Goal: Task Accomplishment & Management: Use online tool/utility

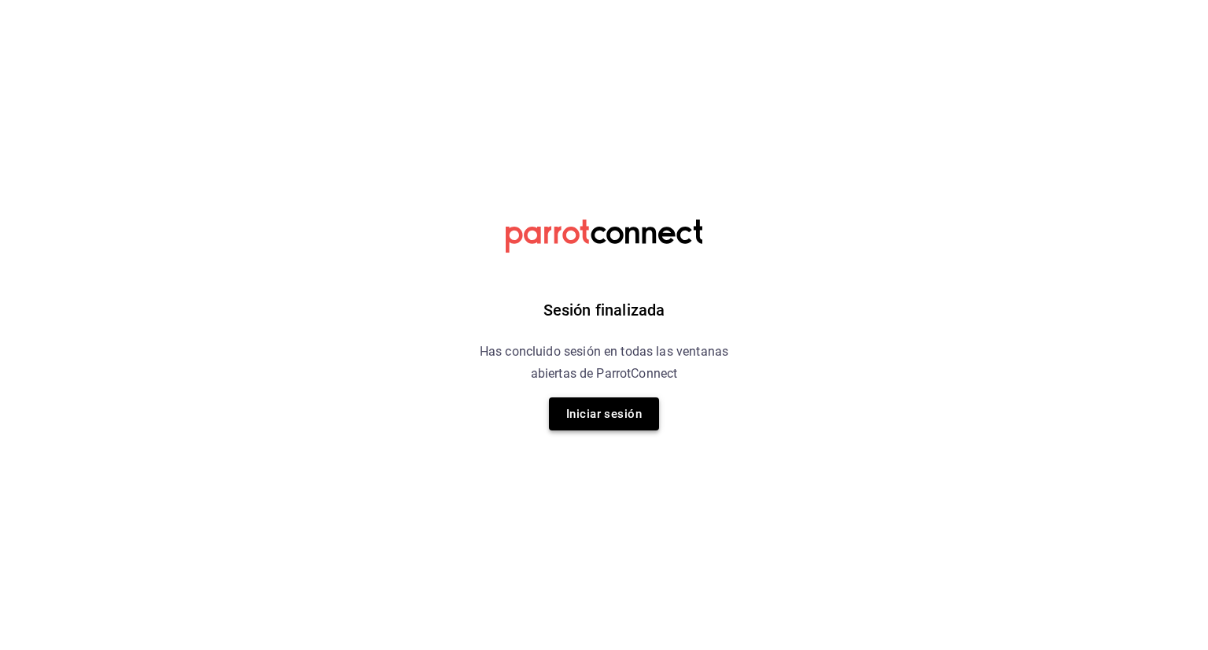
click at [622, 415] on button "Iniciar sesión" at bounding box center [604, 413] width 110 height 33
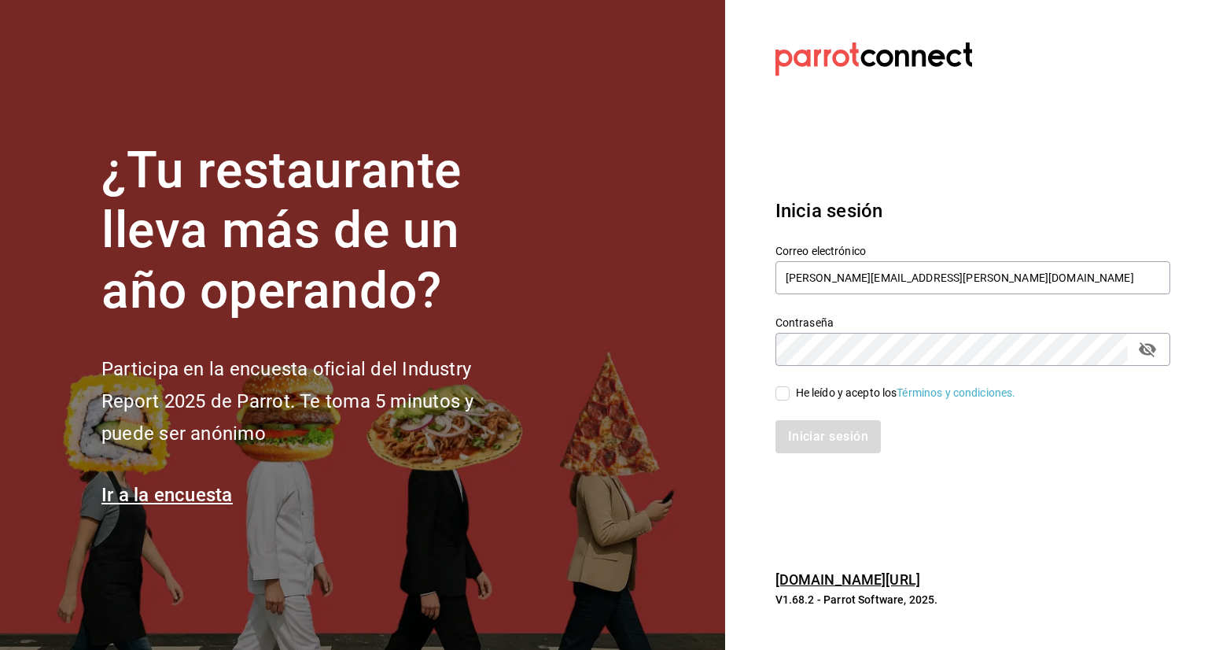
click at [813, 393] on div "He leído y acepto los Términos y condiciones." at bounding box center [906, 393] width 220 height 17
click at [790, 393] on input "He leído y acepto los Términos y condiciones." at bounding box center [783, 393] width 14 height 14
checkbox input "true"
click at [842, 441] on button "Iniciar sesión" at bounding box center [829, 436] width 107 height 33
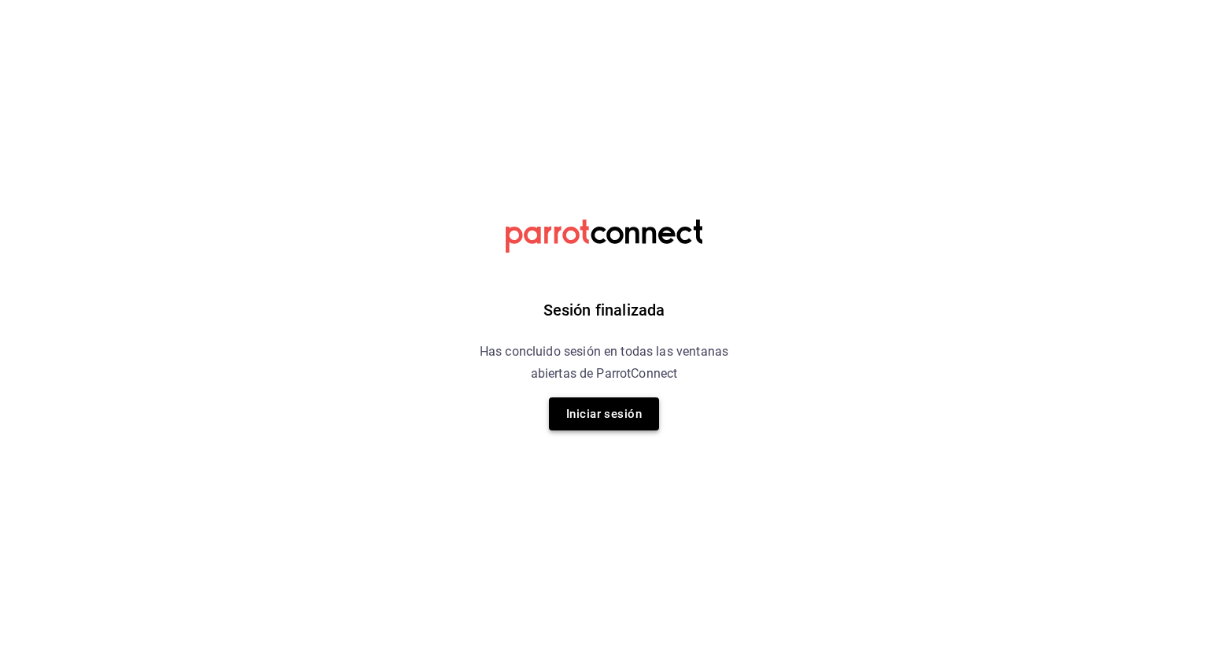
click at [611, 419] on button "Iniciar sesión" at bounding box center [604, 413] width 110 height 33
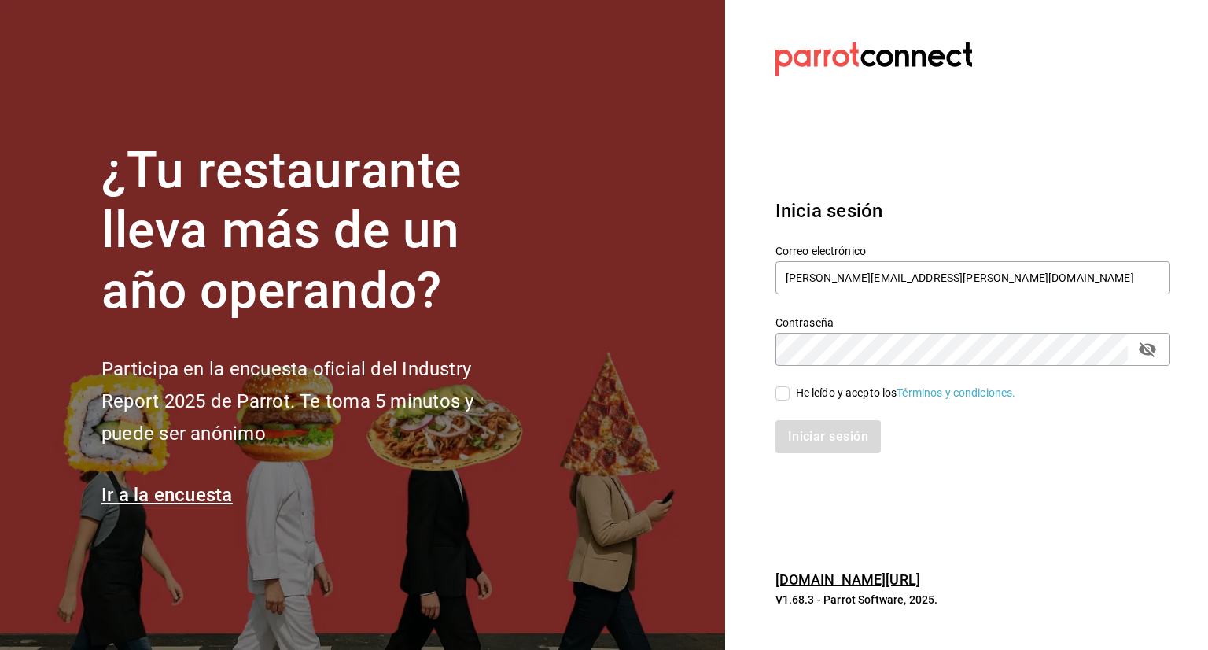
click at [862, 400] on div "Correo electrónico luciano.serna@grupocosteno.com Contraseña Contraseña He leíd…" at bounding box center [964, 339] width 414 height 229
click at [812, 395] on div "He leído y acepto los Términos y condiciones." at bounding box center [906, 393] width 220 height 17
click at [790, 395] on input "He leído y acepto los Términos y condiciones." at bounding box center [783, 393] width 14 height 14
checkbox input "true"
click at [831, 421] on button "Iniciar sesión" at bounding box center [829, 436] width 107 height 33
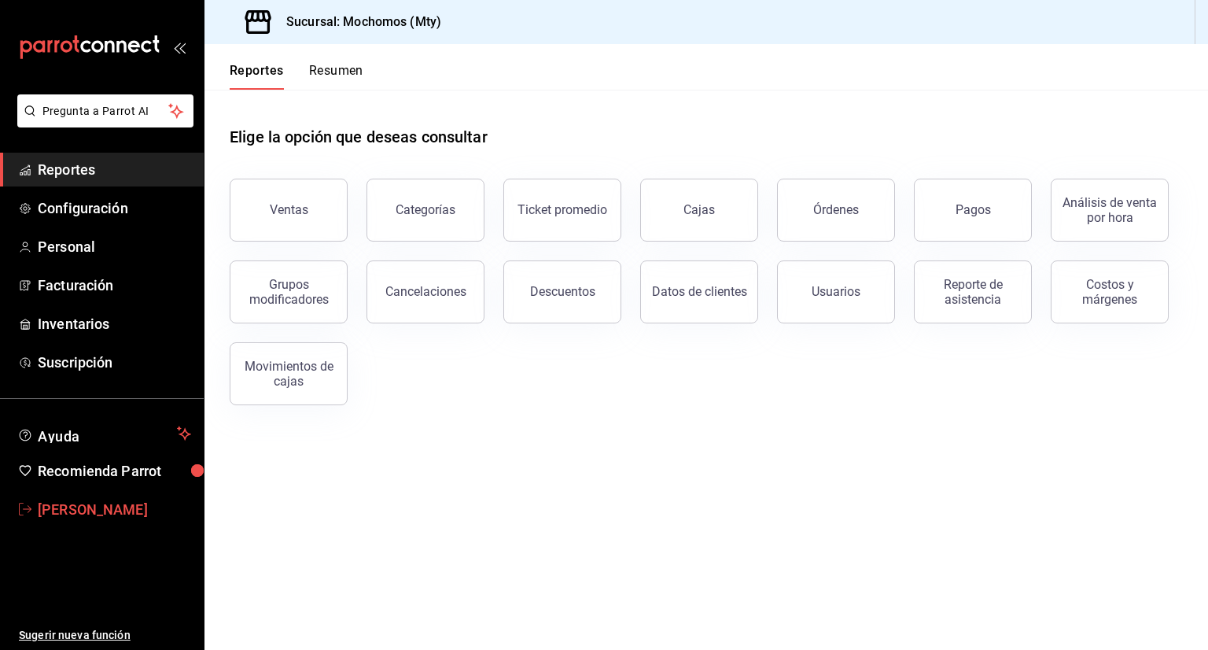
click at [115, 503] on span "Luciano Serna" at bounding box center [114, 509] width 153 height 21
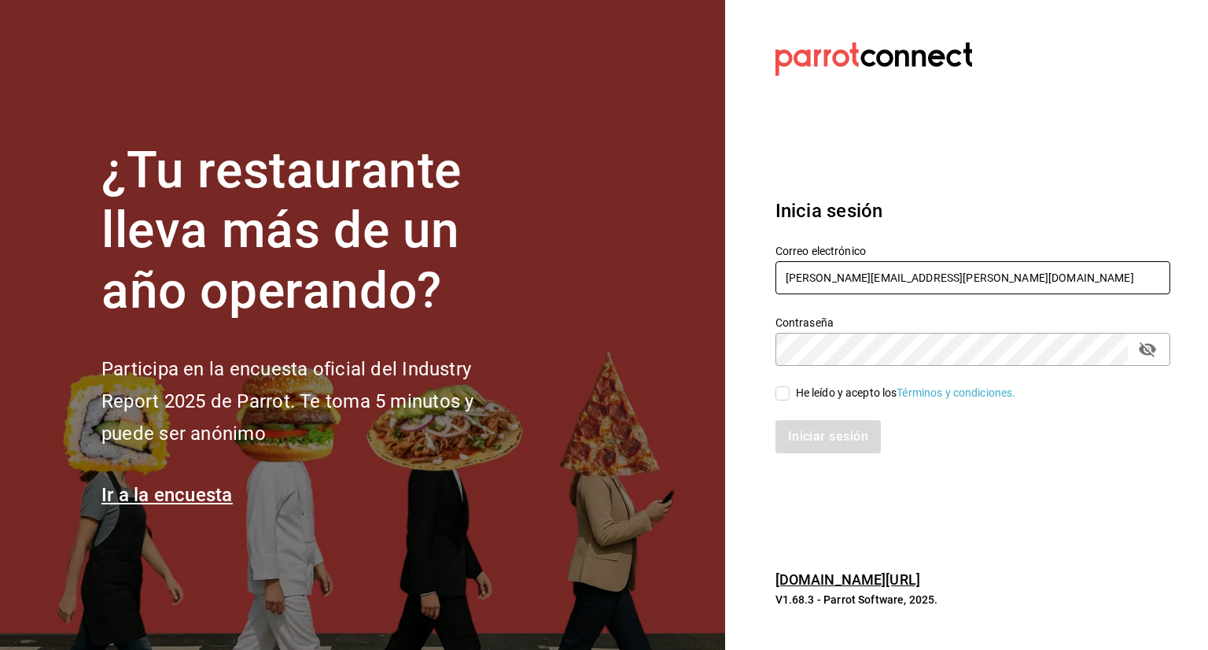
drag, startPoint x: 985, startPoint y: 276, endPoint x: 674, endPoint y: 289, distance: 311.0
click at [674, 289] on div "¿Tu restaurante lleva más de un año operando? Participa en la encuesta oficial …" at bounding box center [604, 325] width 1208 height 650
click at [1013, 269] on input "JOSE.CARLOS@GRUPOCOSTENO.COM" at bounding box center [973, 277] width 395 height 33
drag, startPoint x: 1010, startPoint y: 270, endPoint x: 669, endPoint y: 267, distance: 341.4
click at [669, 267] on div "¿Tu restaurante lleva más de un año operando? Participa en la encuesta oficial …" at bounding box center [604, 325] width 1208 height 650
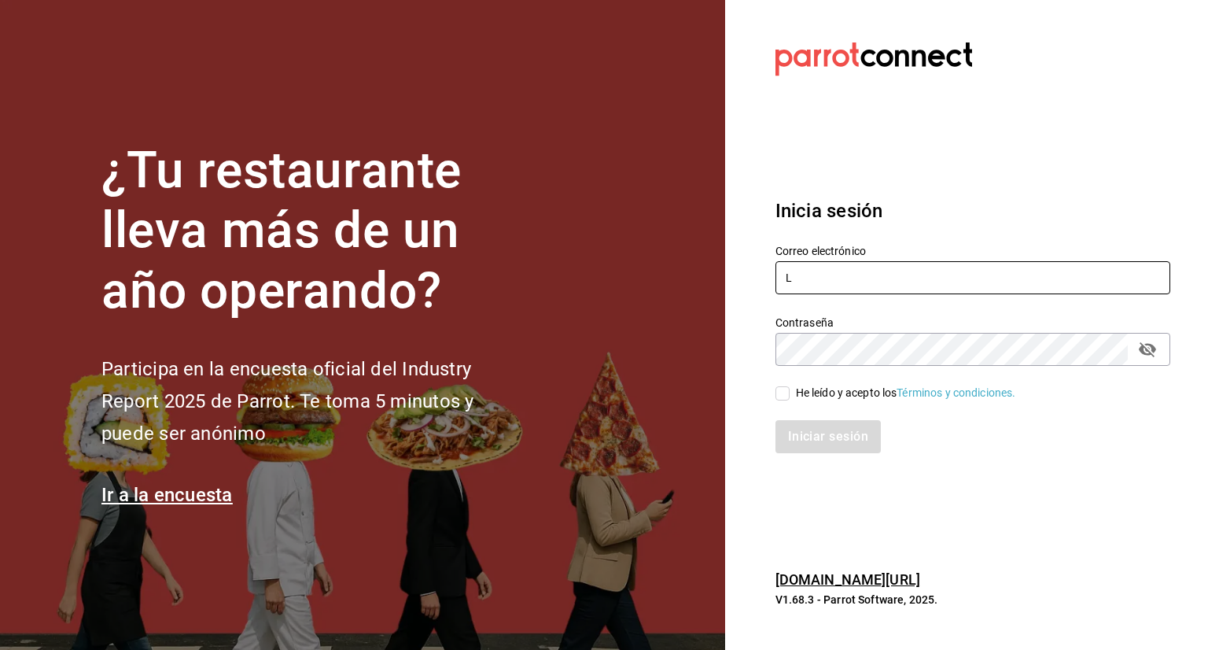
type input "[PERSON_NAME][EMAIL_ADDRESS][PERSON_NAME][DOMAIN_NAME]"
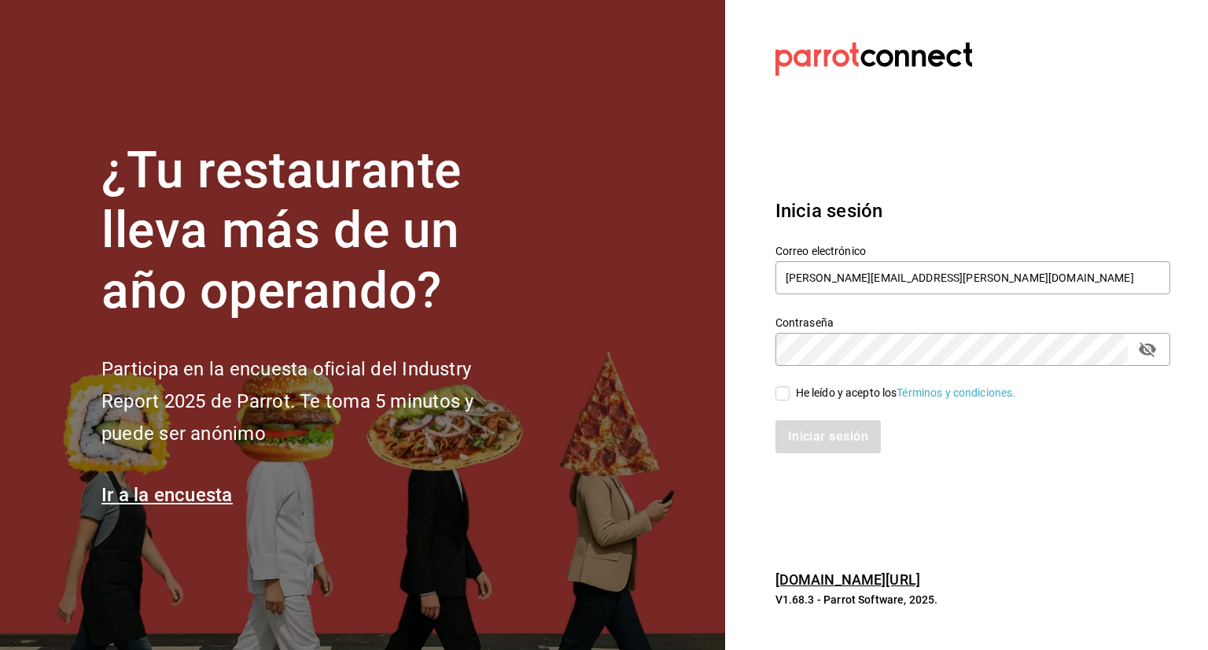
click at [792, 394] on span "He leído y acepto los Términos y condiciones." at bounding box center [903, 393] width 227 height 17
click at [790, 394] on input "He leído y acepto los Términos y condiciones." at bounding box center [783, 393] width 14 height 14
checkbox input "true"
click at [809, 422] on button "Iniciar sesión" at bounding box center [829, 436] width 107 height 33
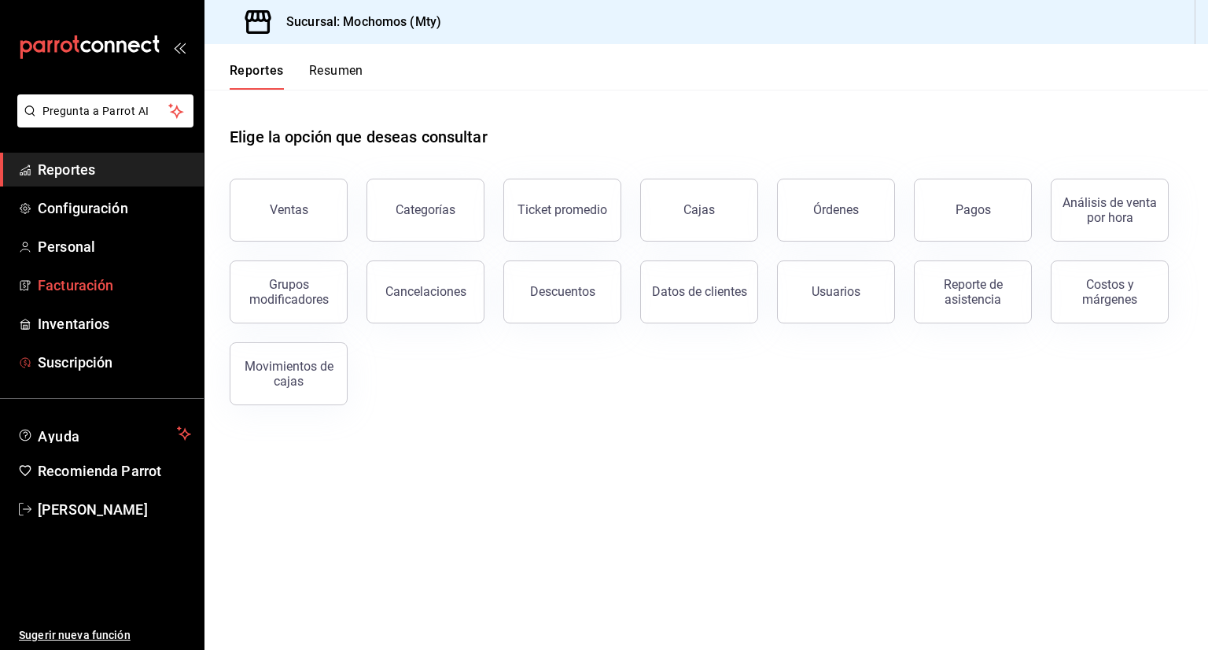
click at [126, 293] on span "Facturación" at bounding box center [114, 285] width 153 height 21
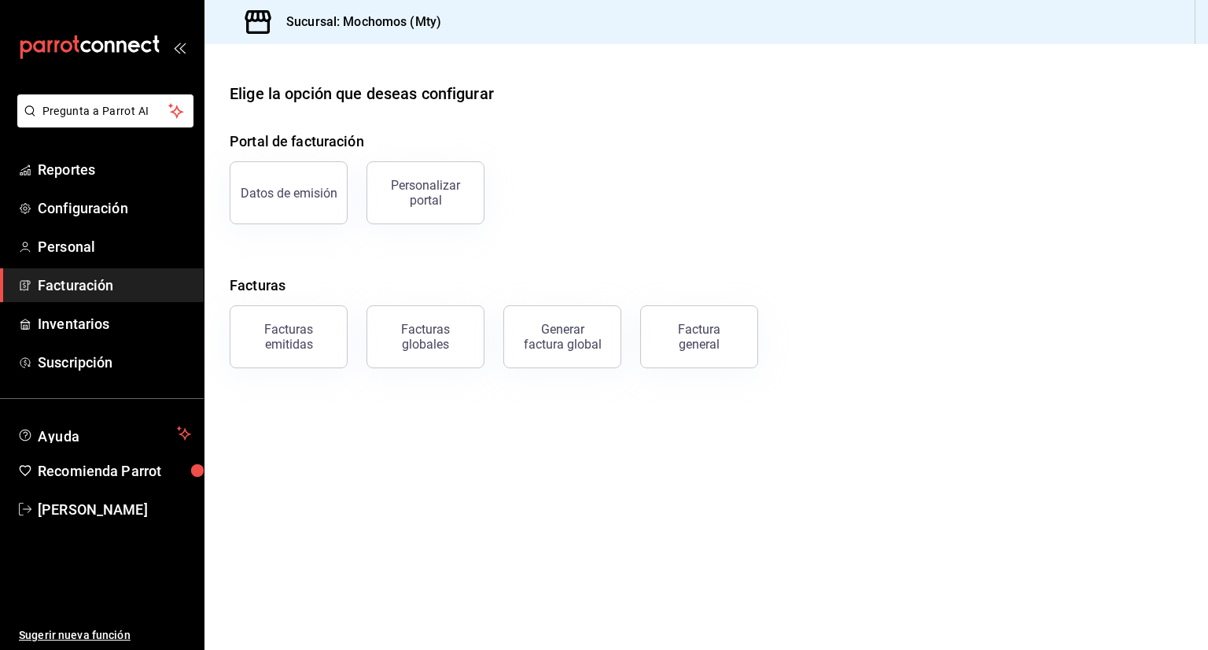
click at [688, 338] on div "Factura general" at bounding box center [699, 337] width 79 height 30
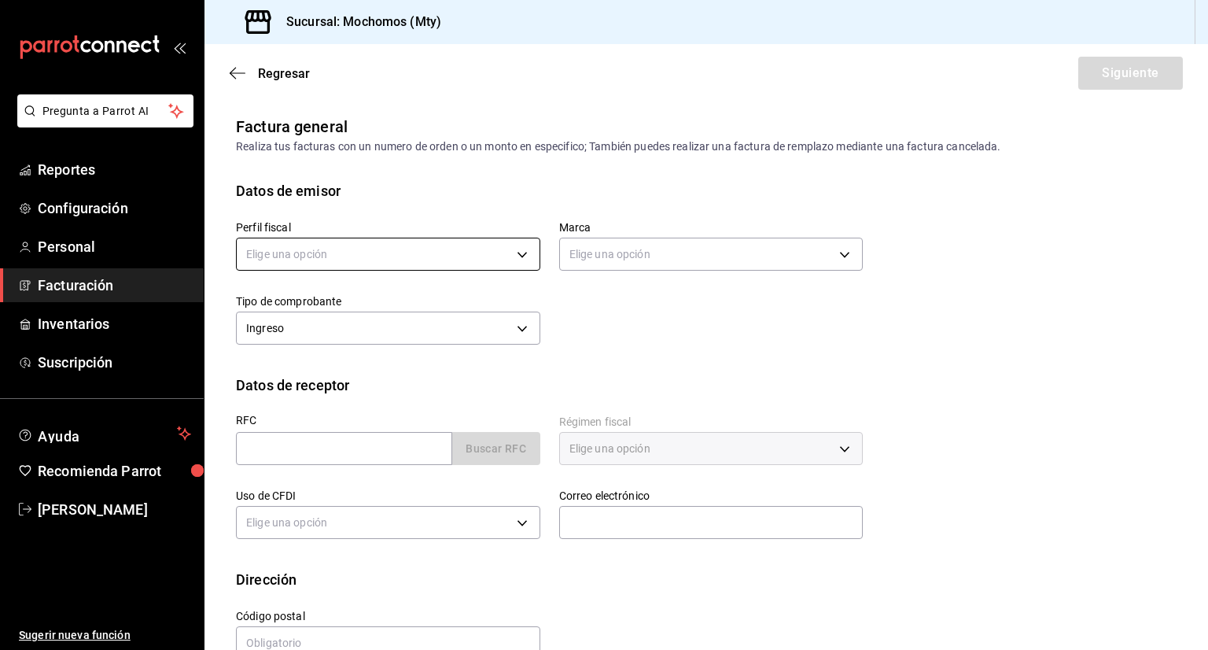
click at [453, 249] on body "Pregunta a Parrot AI Reportes Configuración Personal Facturación Inventarios Su…" at bounding box center [604, 325] width 1208 height 650
click at [349, 338] on li "FUSION SONORENSE" at bounding box center [386, 333] width 299 height 29
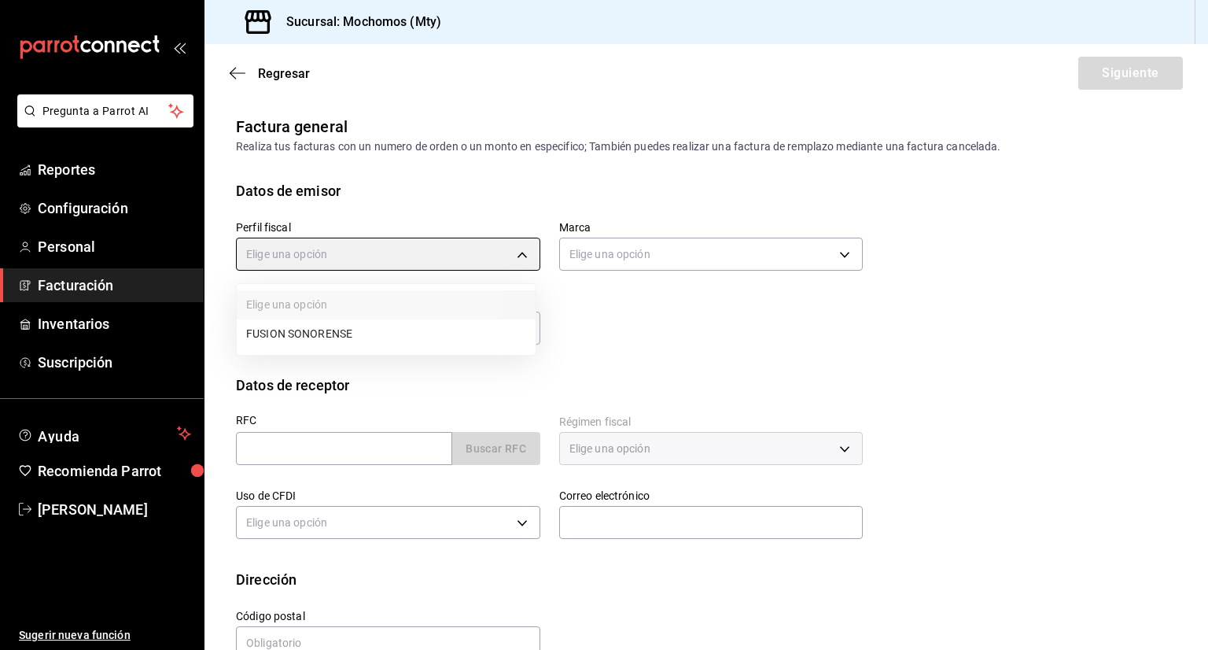
type input "708a3624-aa26-48d5-ac89-55ea41d845cd"
type input "b352ad34-a903-4246-b8b1-197398375429"
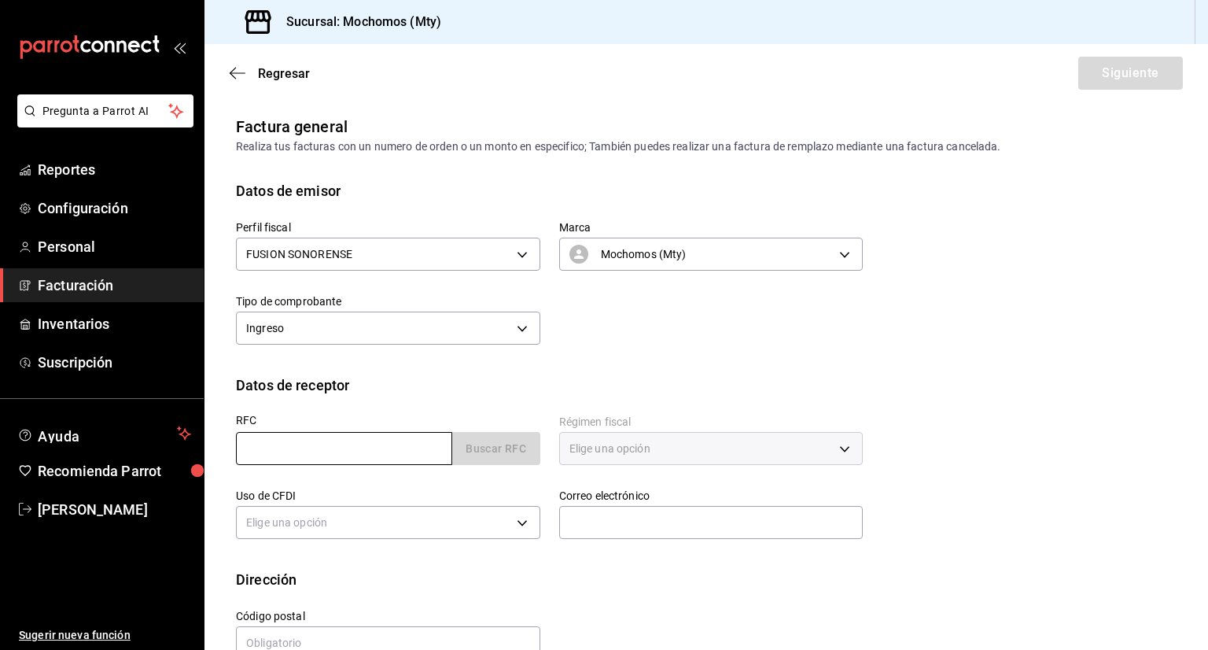
click at [352, 449] on input "text" at bounding box center [344, 448] width 216 height 33
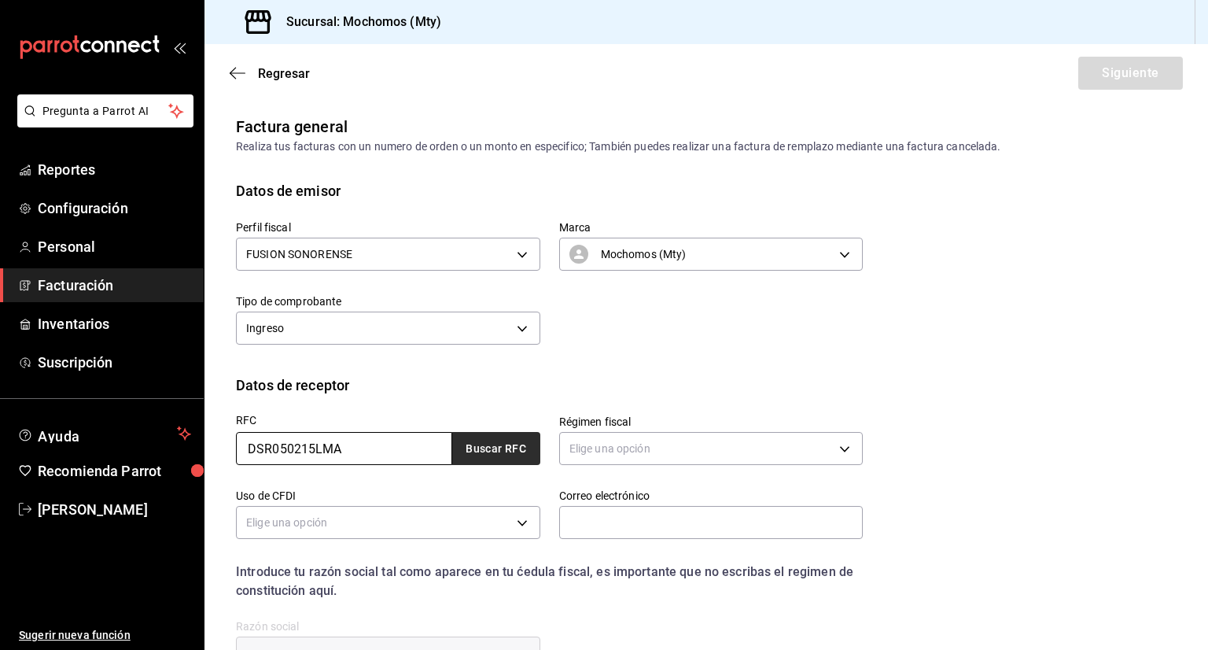
type input "DSR050215LMA"
click at [522, 452] on button "Buscar RFC" at bounding box center [496, 448] width 88 height 33
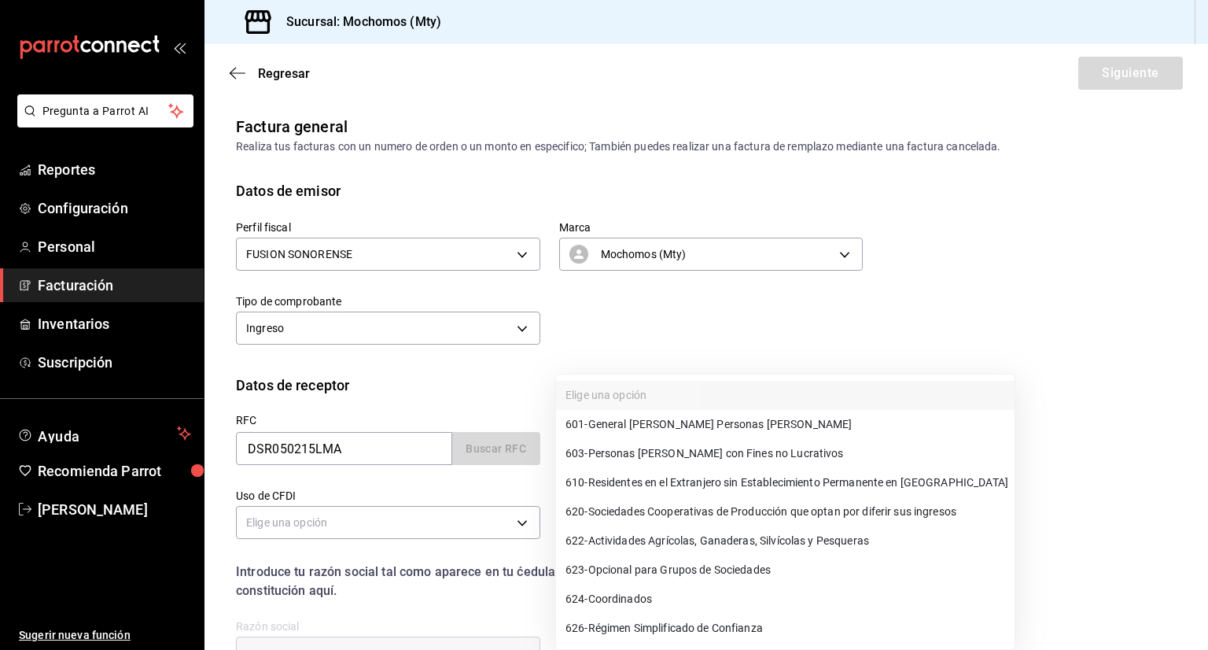
click at [587, 448] on body "Pregunta a Parrot AI Reportes Configuración Personal Facturación Inventarios Su…" at bounding box center [604, 325] width 1208 height 650
click at [656, 424] on span "601 - General [PERSON_NAME] Personas [PERSON_NAME]" at bounding box center [709, 424] width 286 height 17
type input "601"
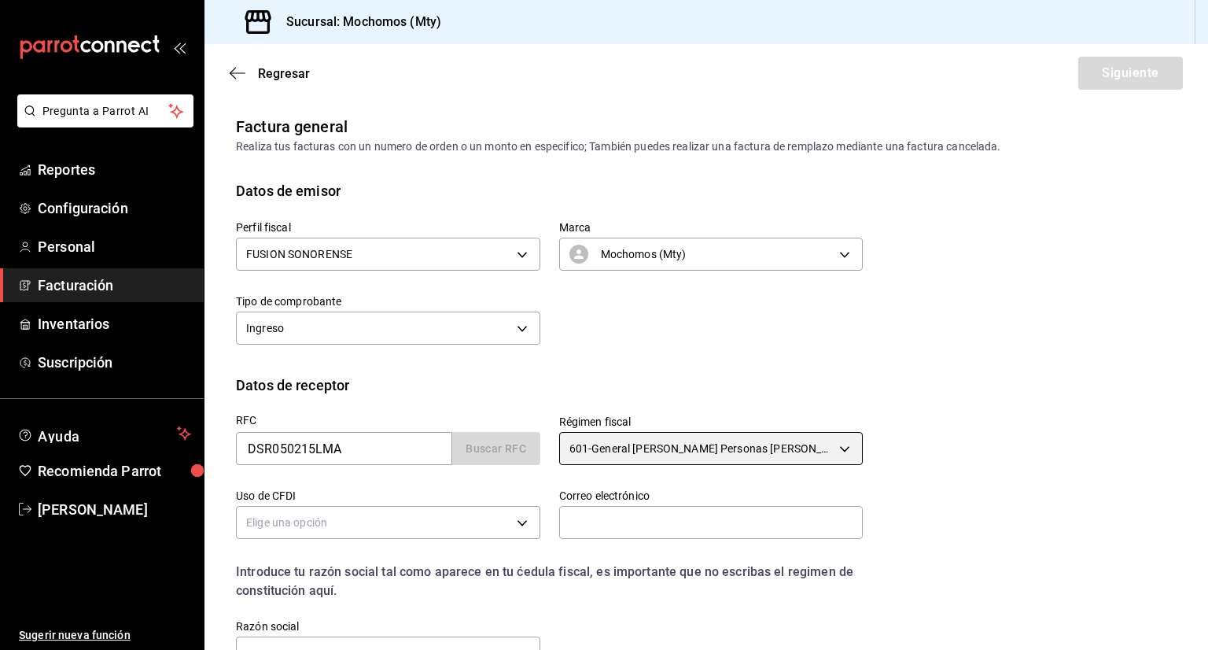
type input "G03"
type input "[PERSON_NAME][EMAIL_ADDRESS][PERSON_NAME][DOMAIN_NAME]"
type input "02460"
type input "DESTINATION SERVICE"
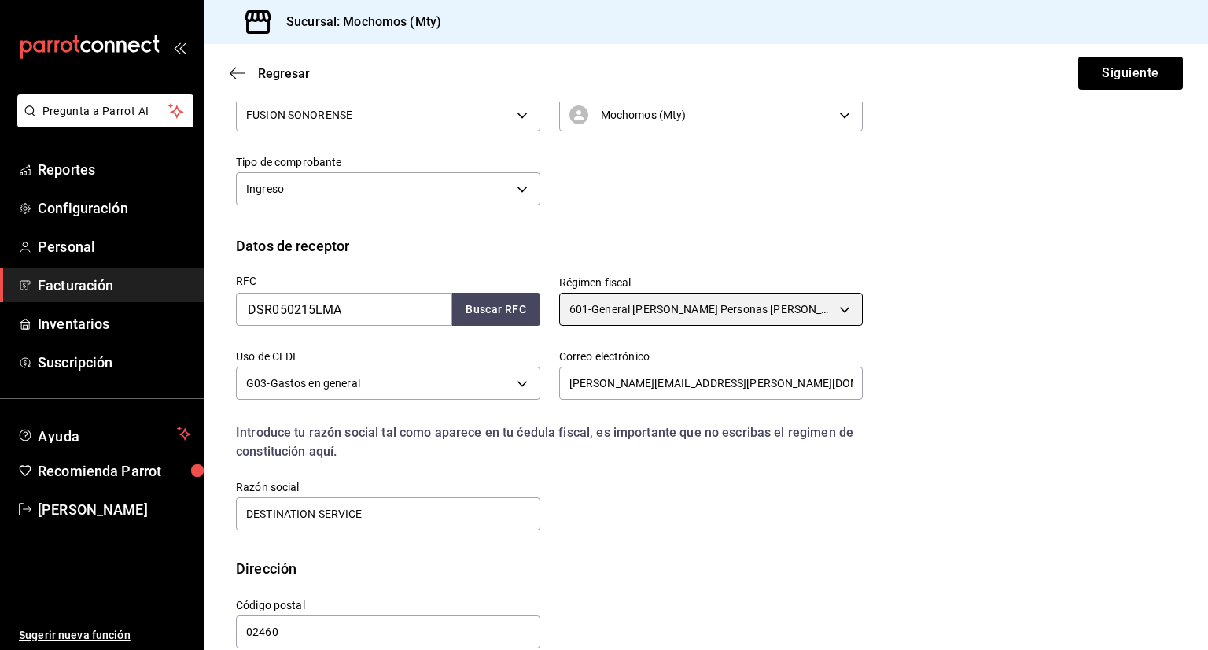
scroll to position [165, 0]
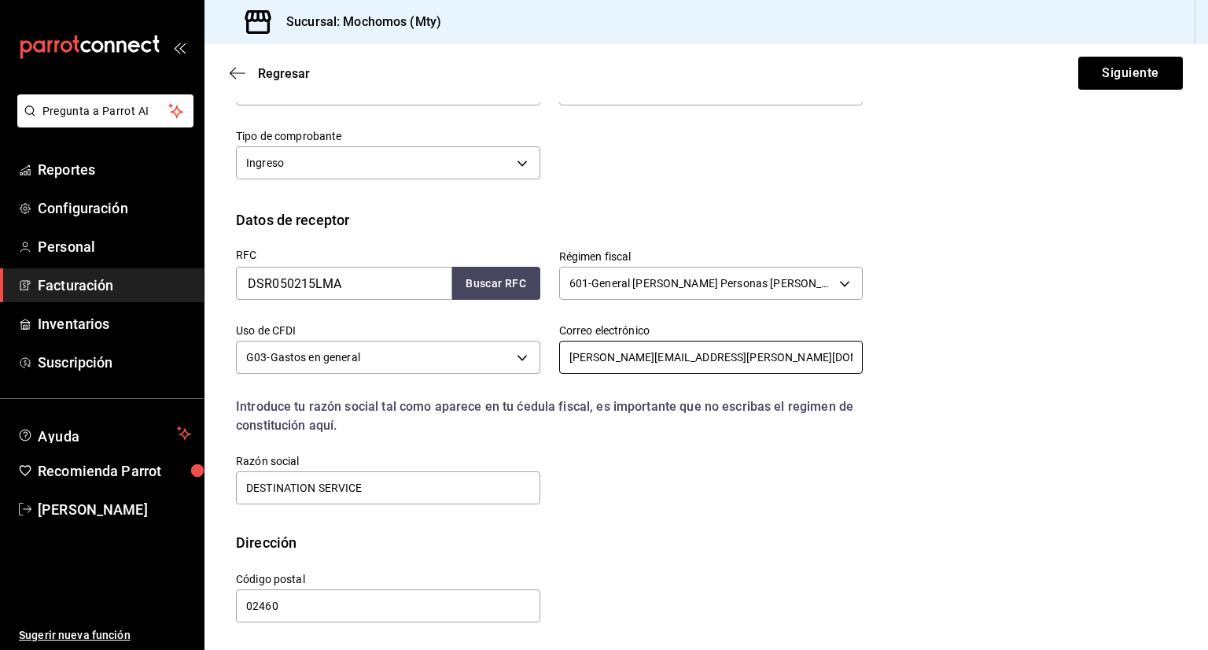
drag, startPoint x: 745, startPoint y: 360, endPoint x: 487, endPoint y: 377, distance: 258.6
click at [487, 377] on div "RFC DSR050215LMA Buscar RFC Régimen fiscal 601 - General [PERSON_NAME] Personas…" at bounding box center [540, 369] width 646 height 276
click at [142, 503] on span "Luciano Serna" at bounding box center [114, 509] width 153 height 21
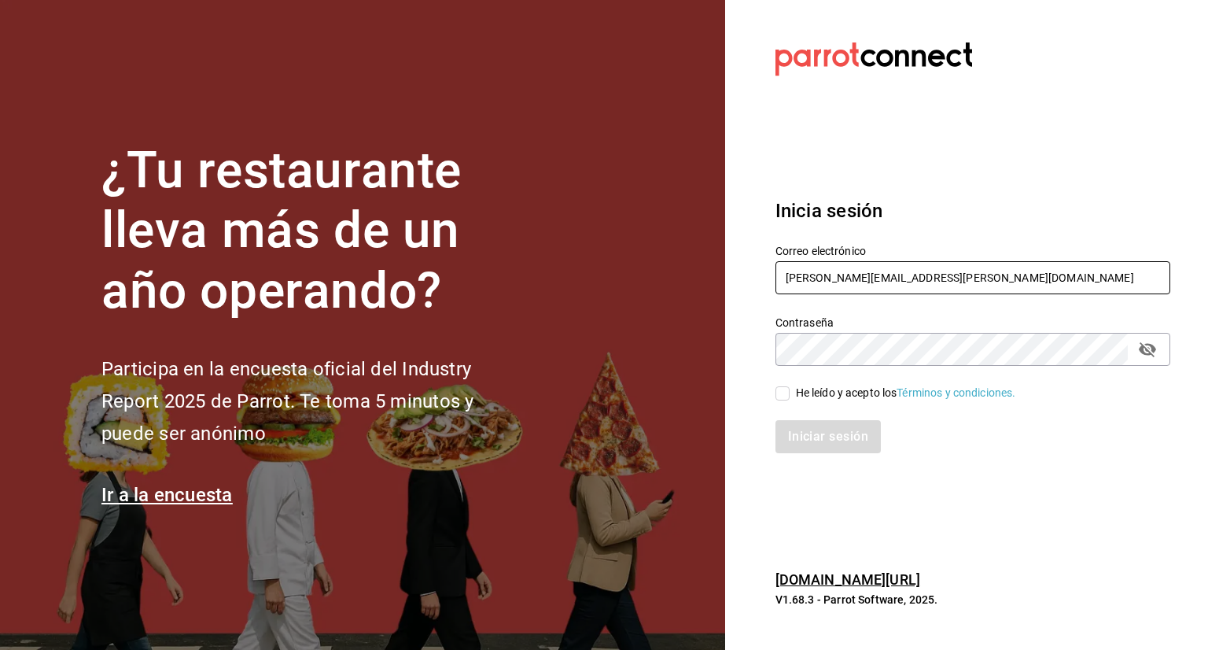
drag, startPoint x: 957, startPoint y: 283, endPoint x: 684, endPoint y: 288, distance: 273.0
click at [684, 288] on div "¿Tu restaurante lleva más de un año operando? Participa en la encuesta oficial …" at bounding box center [604, 325] width 1208 height 650
type input "JOSE.CARLOS@GRUPOCOSTENO.COM"
click at [1142, 352] on icon "passwordField" at bounding box center [1147, 349] width 19 height 19
click at [818, 389] on div "He leído y acepto los Términos y condiciones." at bounding box center [906, 393] width 220 height 17
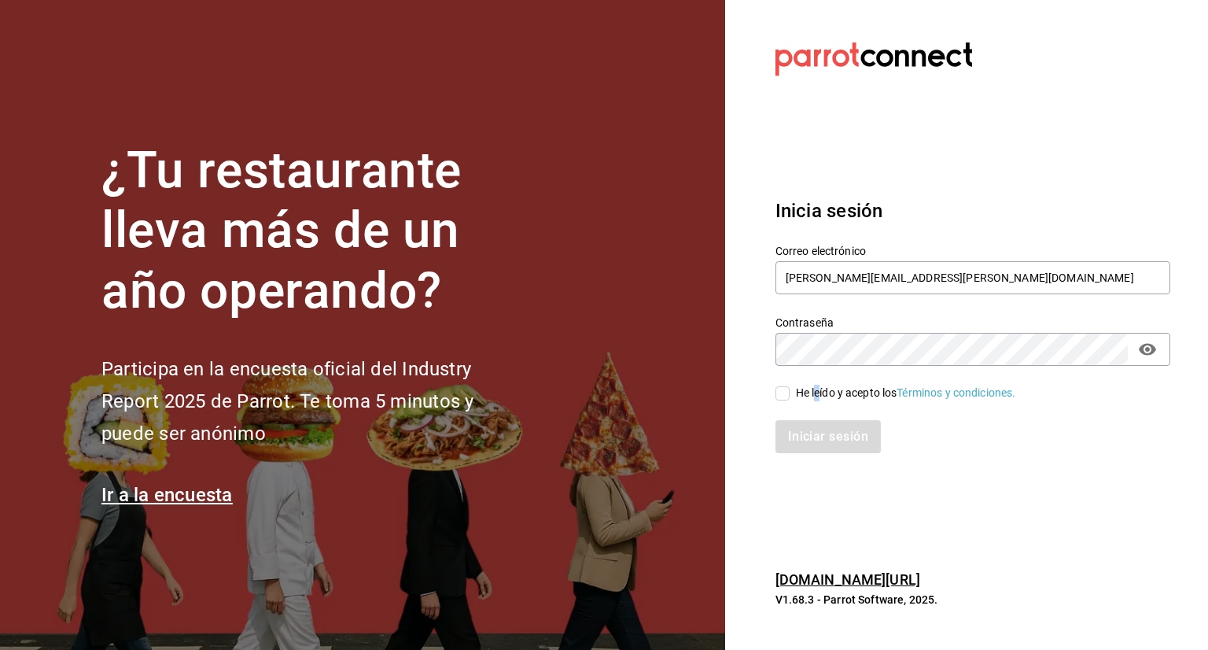
click at [782, 397] on input "He leído y acepto los Términos y condiciones." at bounding box center [783, 393] width 14 height 14
checkbox input "true"
click at [802, 435] on button "Iniciar sesión" at bounding box center [829, 436] width 107 height 33
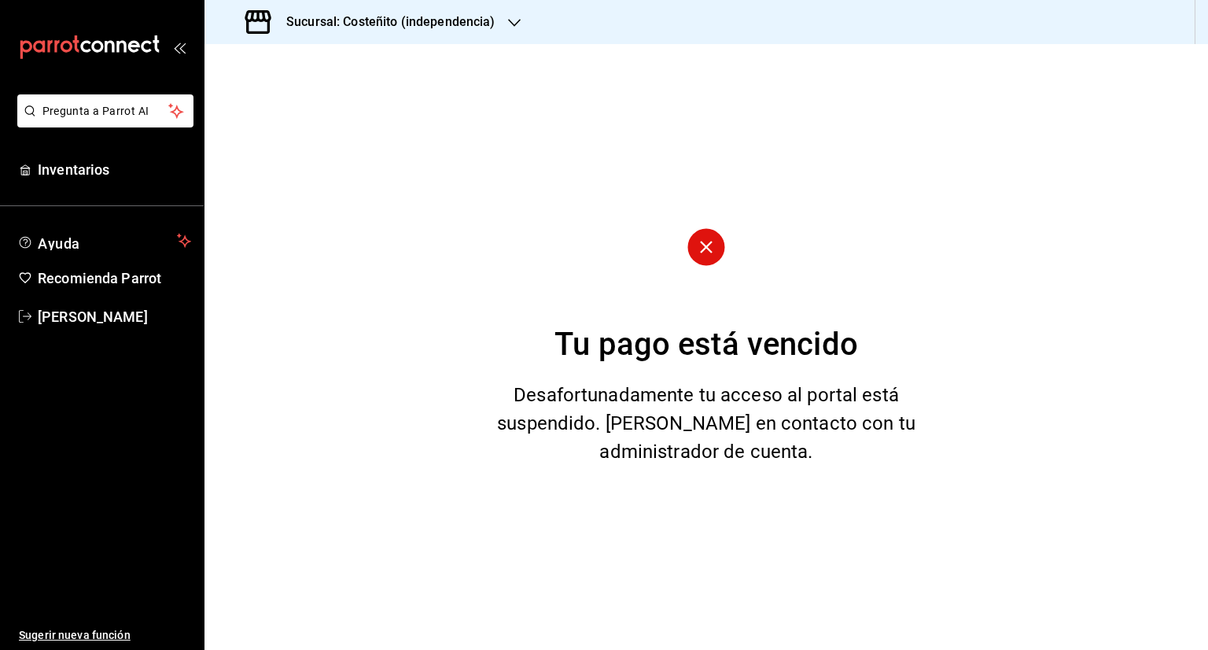
click at [361, 25] on h3 "Sucursal: Costeñito (independencia)" at bounding box center [385, 22] width 222 height 19
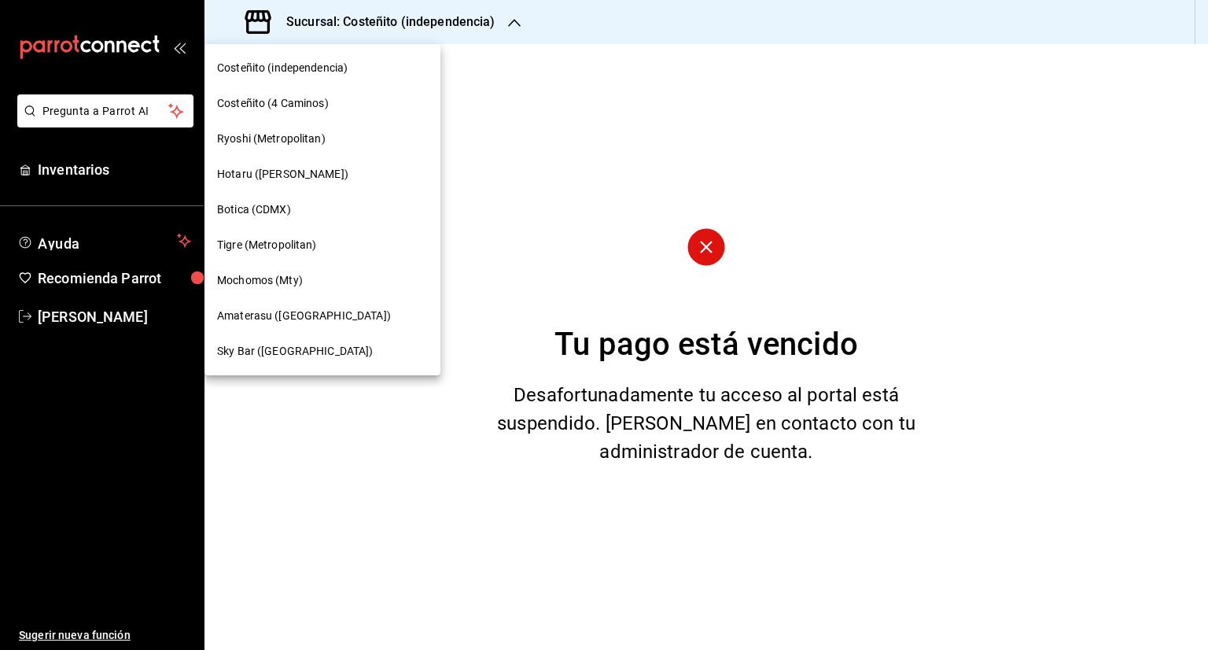
click at [290, 287] on span "Mochomos (Mty)" at bounding box center [260, 280] width 86 height 17
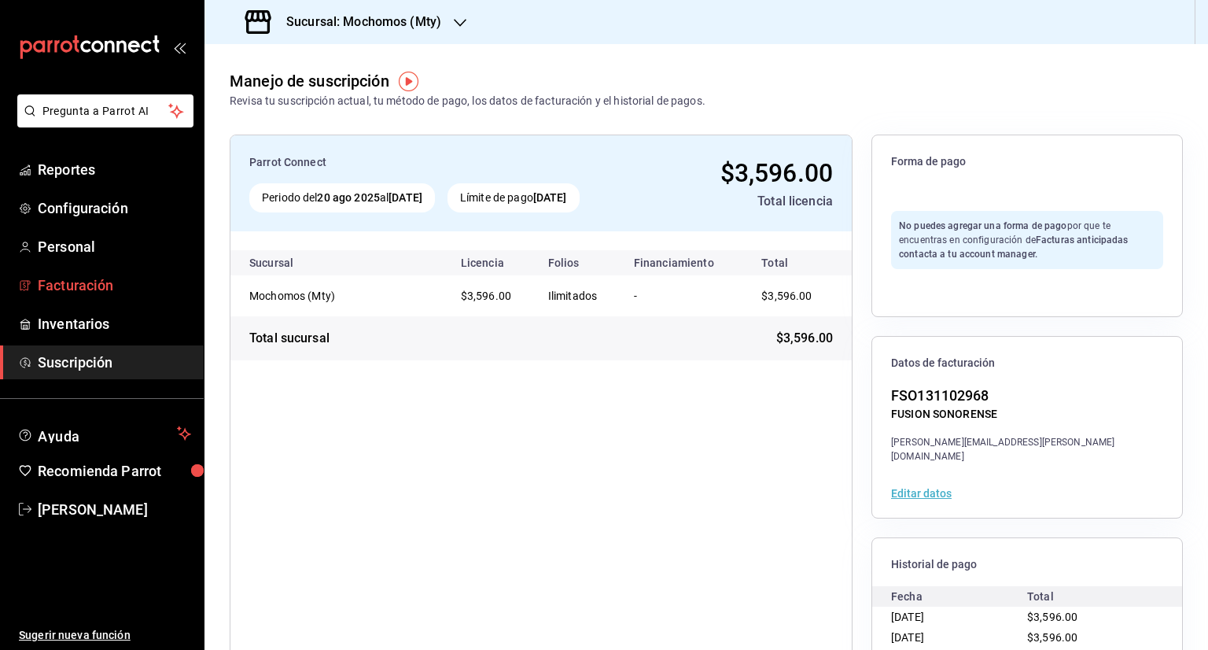
click at [113, 294] on span "Facturación" at bounding box center [114, 285] width 153 height 21
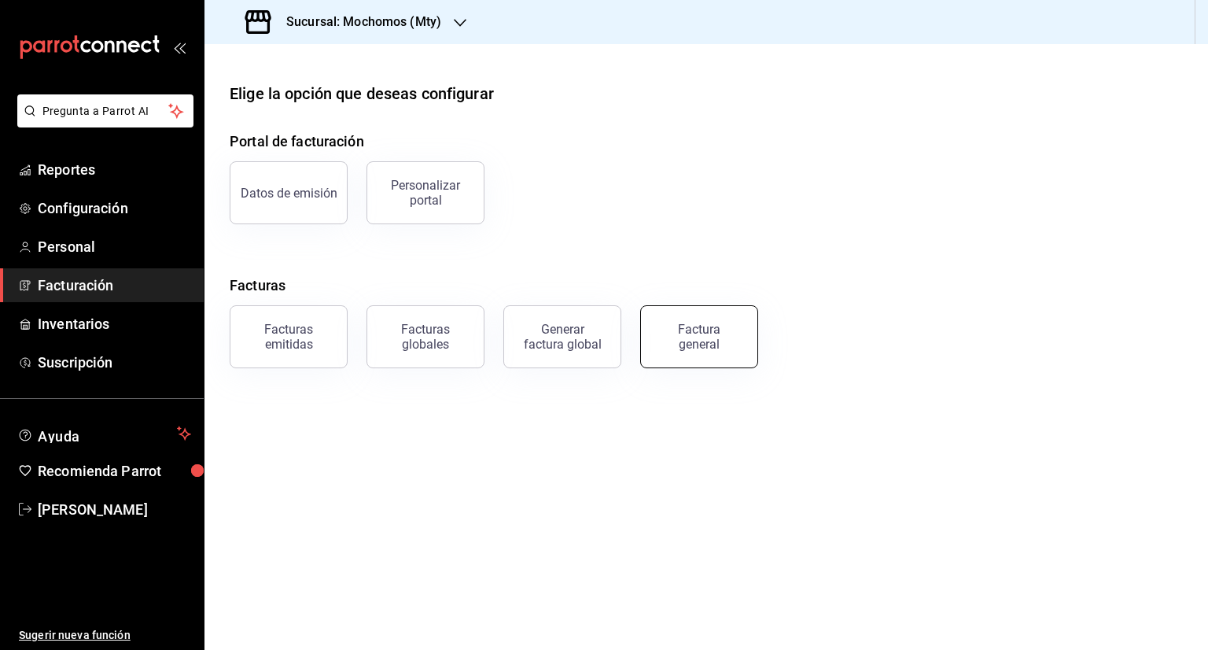
click at [733, 327] on div "Factura general" at bounding box center [699, 337] width 79 height 30
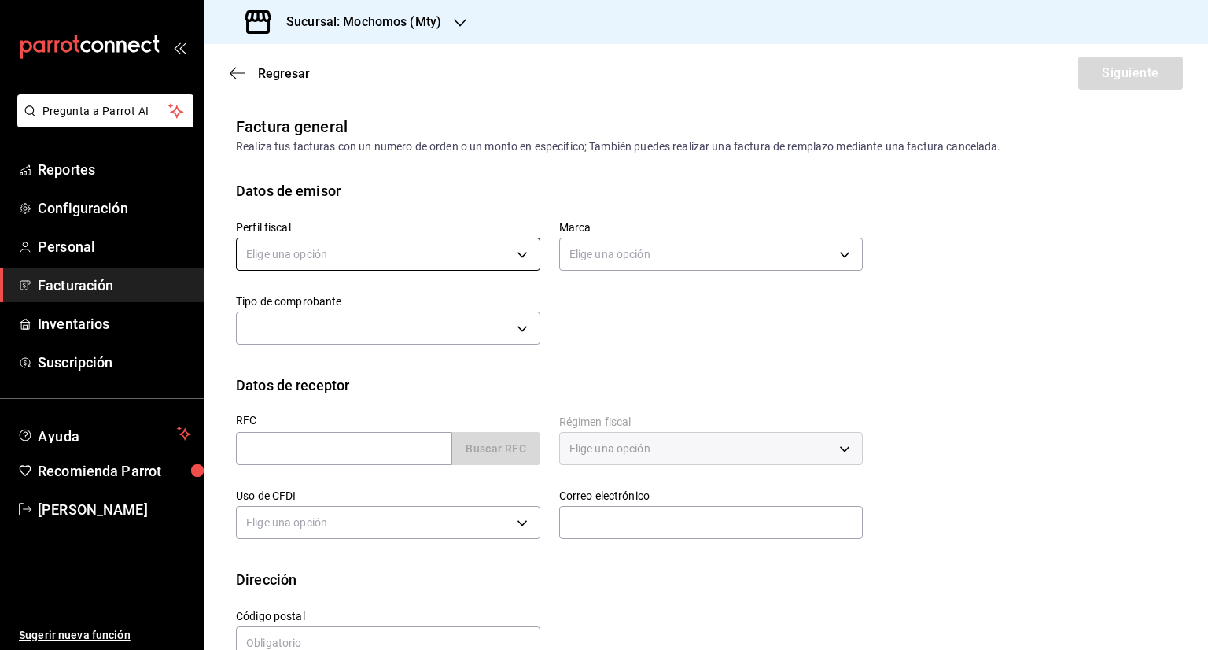
click at [388, 249] on body "Pregunta a Parrot AI Reportes Configuración Personal Facturación Inventarios Su…" at bounding box center [604, 325] width 1208 height 650
click at [372, 297] on ul "Elige una opción" at bounding box center [386, 305] width 299 height 42
click at [449, 253] on div at bounding box center [604, 325] width 1208 height 650
click at [490, 249] on body "Pregunta a Parrot AI Reportes Configuración Personal Facturación Inventarios Su…" at bounding box center [604, 325] width 1208 height 650
click at [396, 342] on li "FUSION SONORENSE" at bounding box center [386, 333] width 299 height 29
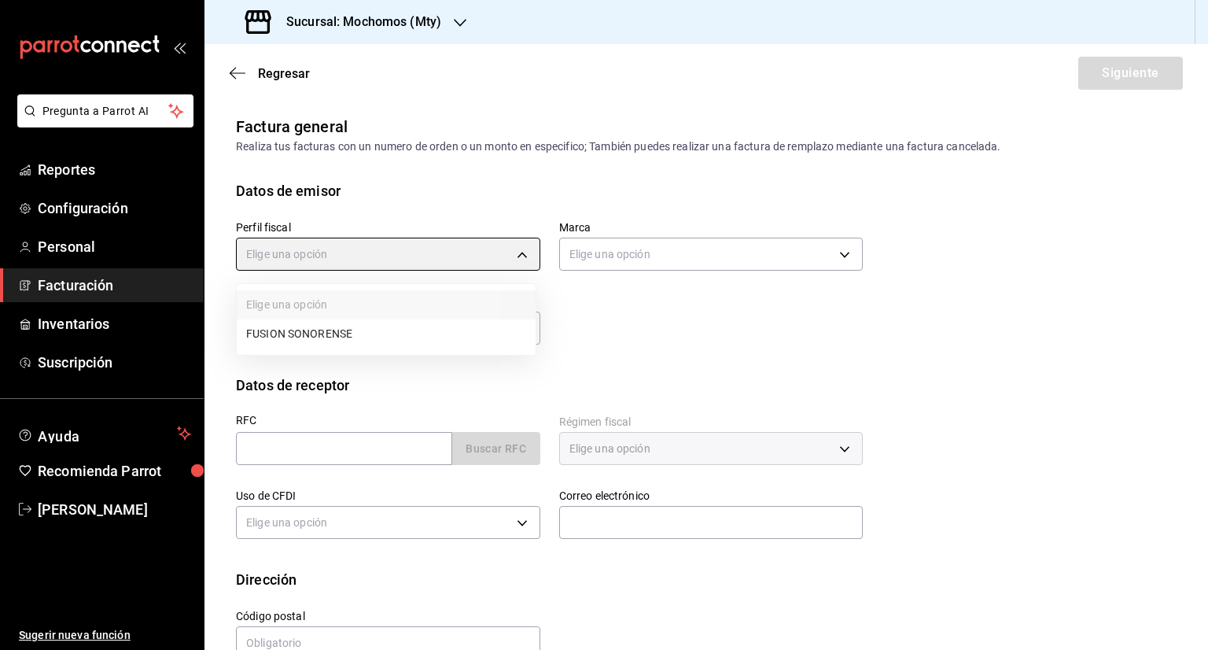
type input "708a3624-aa26-48d5-ac89-55ea41d845cd"
type input "b352ad34-a903-4246-b8b1-197398375429"
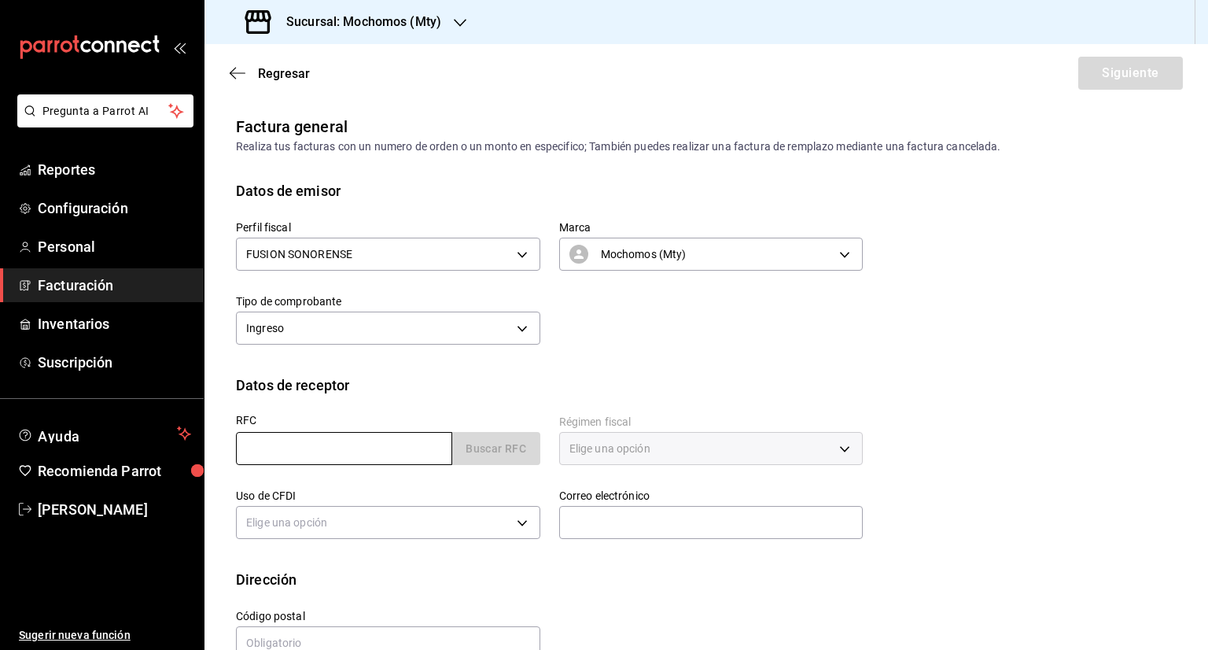
click at [374, 440] on input "text" at bounding box center [344, 448] width 216 height 33
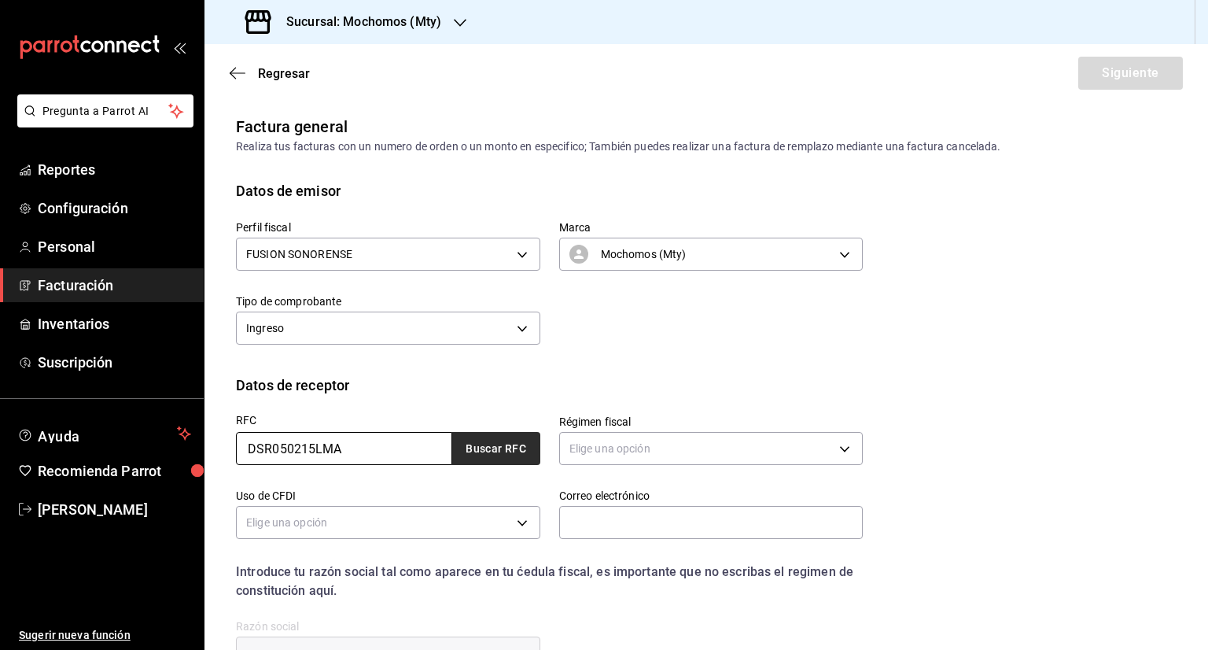
type input "DSR050215LMA"
click at [480, 445] on button "Buscar RFC" at bounding box center [496, 448] width 88 height 33
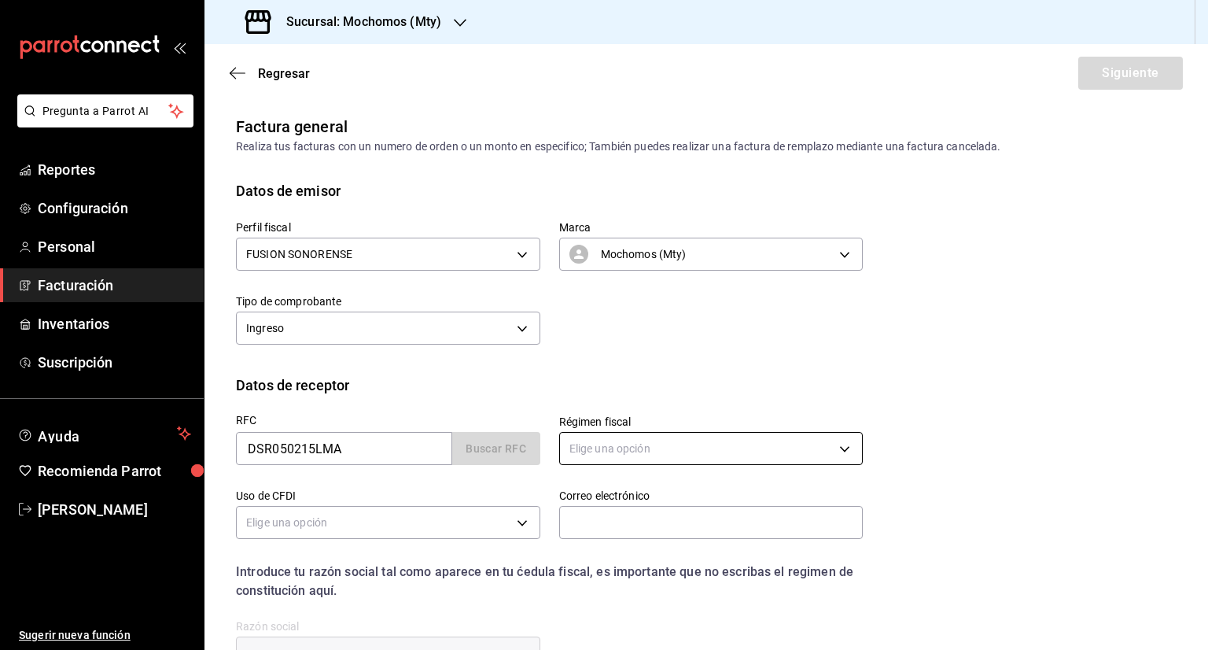
type input "601"
type input "G03"
type input "[PERSON_NAME][EMAIL_ADDRESS][PERSON_NAME][DOMAIN_NAME]"
type input "02460"
type input "DESTINATION SERVICE"
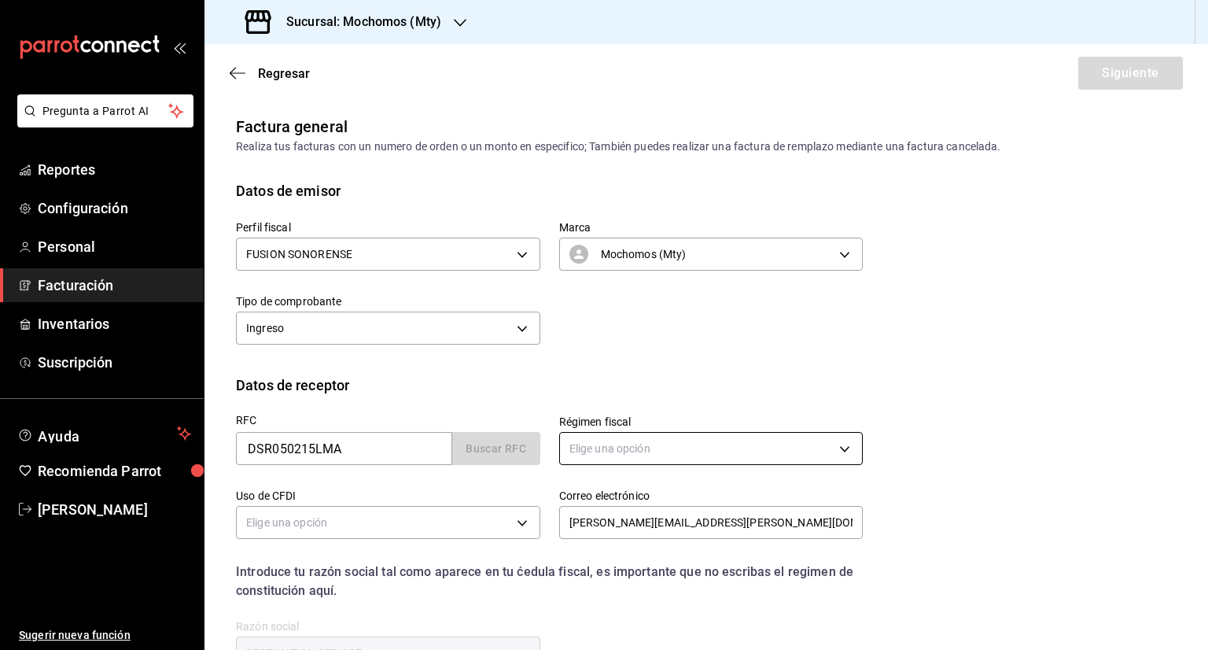
click at [689, 457] on body "Pregunta a Parrot AI Reportes Configuración Personal Facturación Inventarios Su…" at bounding box center [604, 325] width 1208 height 650
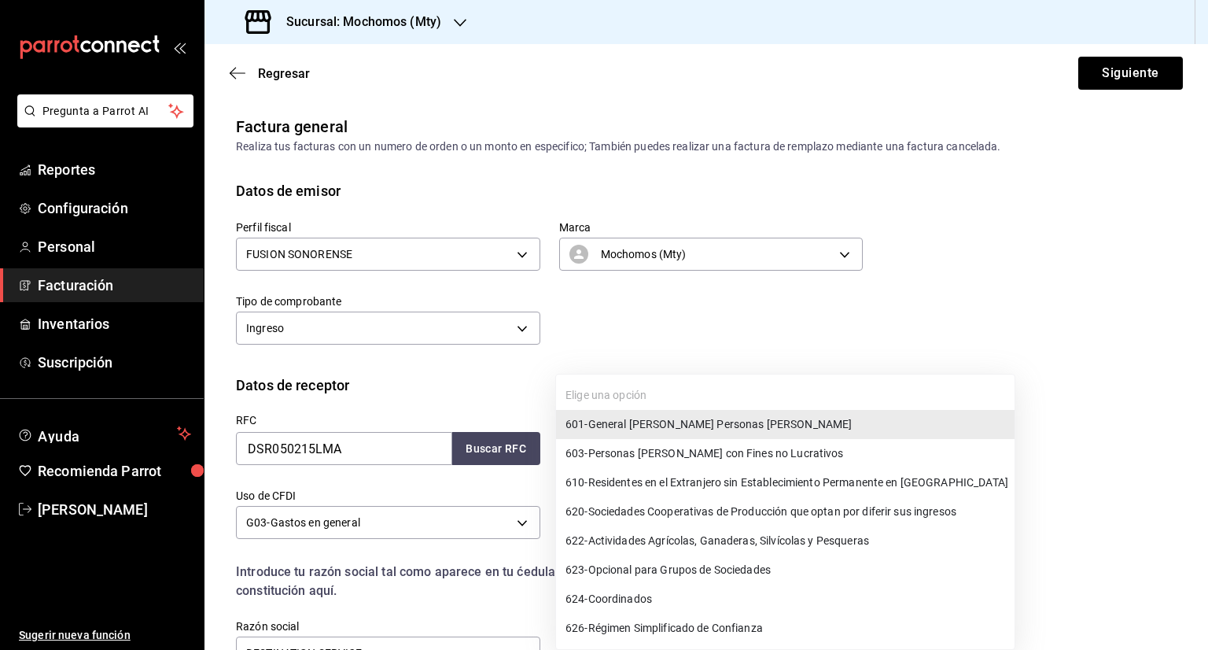
click at [793, 343] on div at bounding box center [604, 325] width 1208 height 650
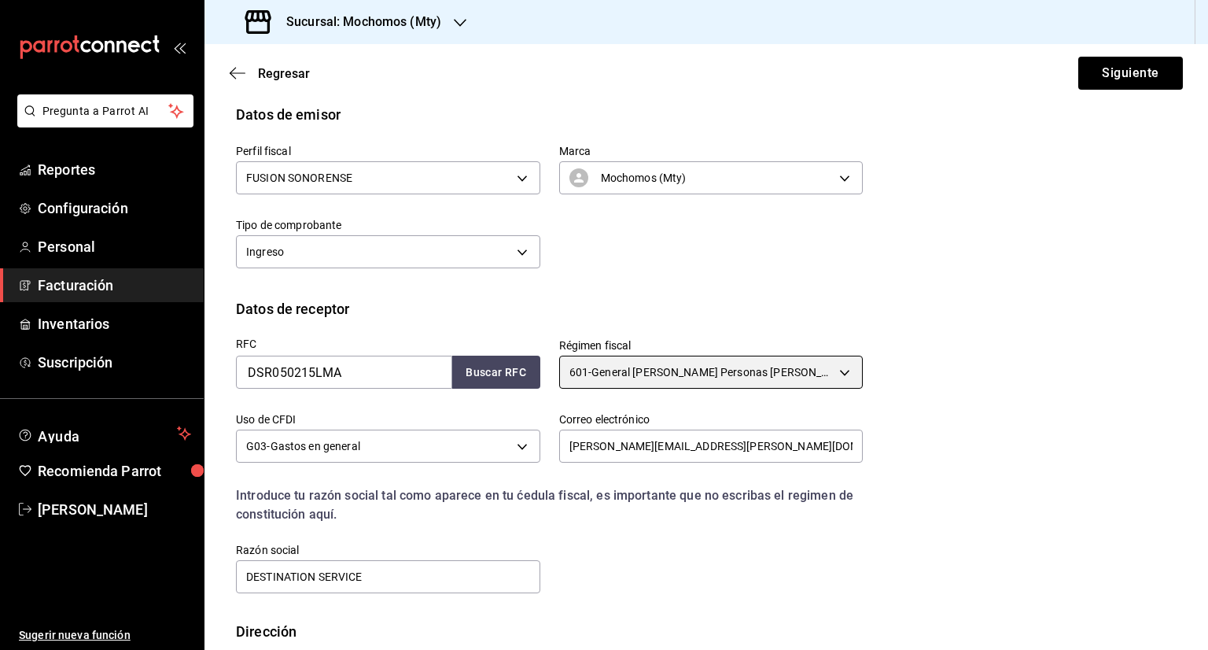
scroll to position [157, 0]
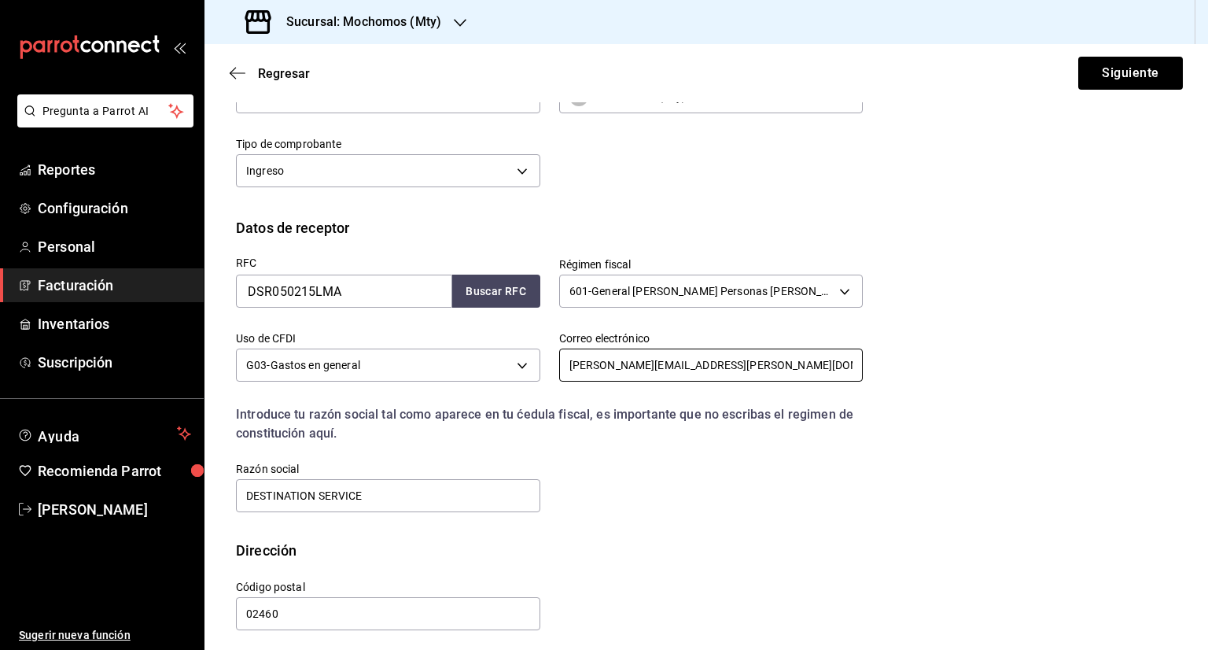
drag, startPoint x: 747, startPoint y: 366, endPoint x: 463, endPoint y: 393, distance: 286.1
click at [463, 393] on div "RFC DSR050215LMA Buscar RFC Régimen fiscal 601 - General [PERSON_NAME] Personas…" at bounding box center [540, 376] width 646 height 276
click at [731, 448] on div "RFC DSR050215LMA Buscar RFC Régimen fiscal 601 - General [PERSON_NAME] Personas…" at bounding box center [540, 376] width 646 height 276
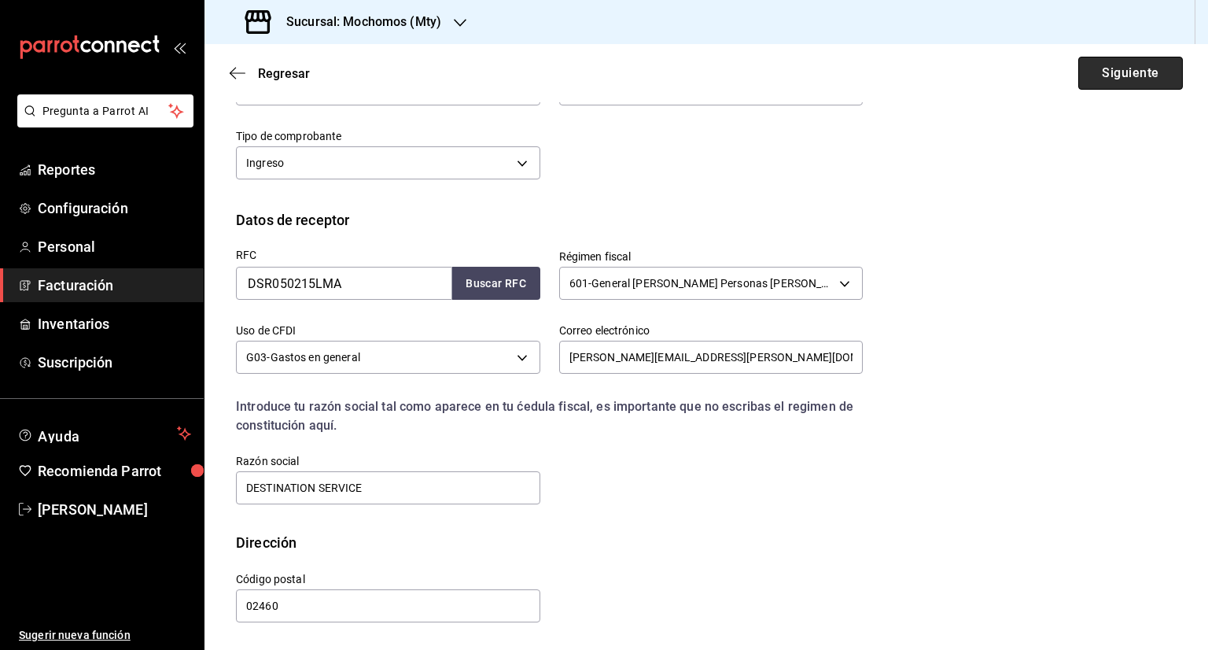
click at [1111, 68] on button "Siguiente" at bounding box center [1131, 73] width 105 height 33
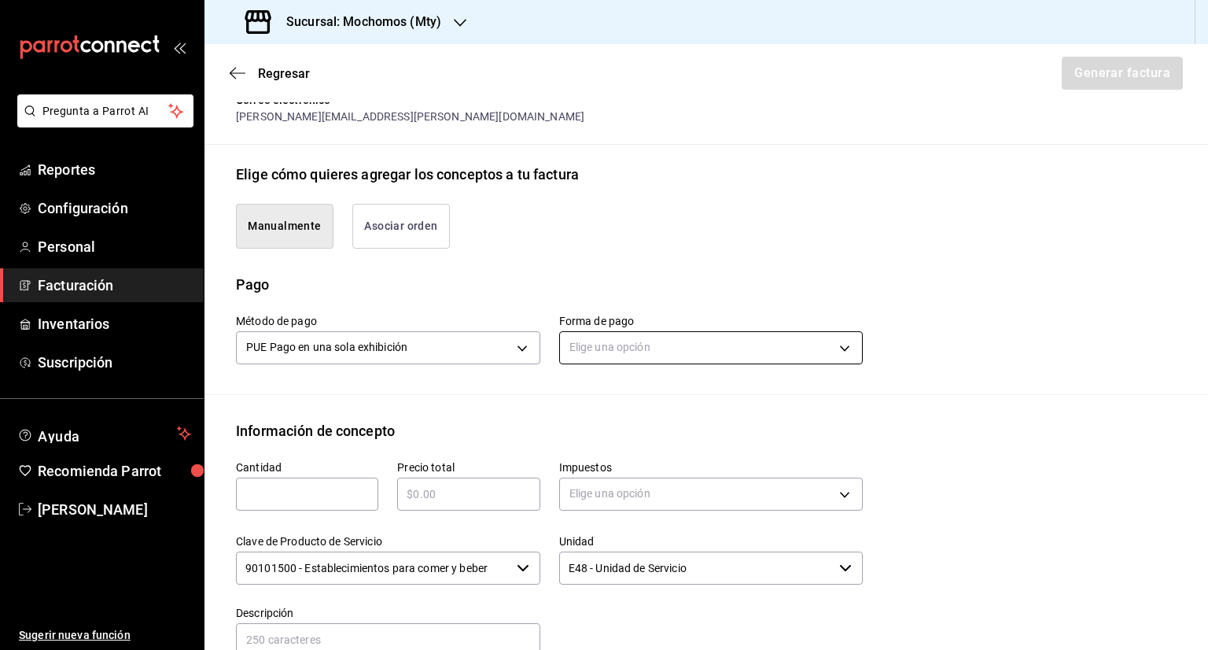
scroll to position [323, 0]
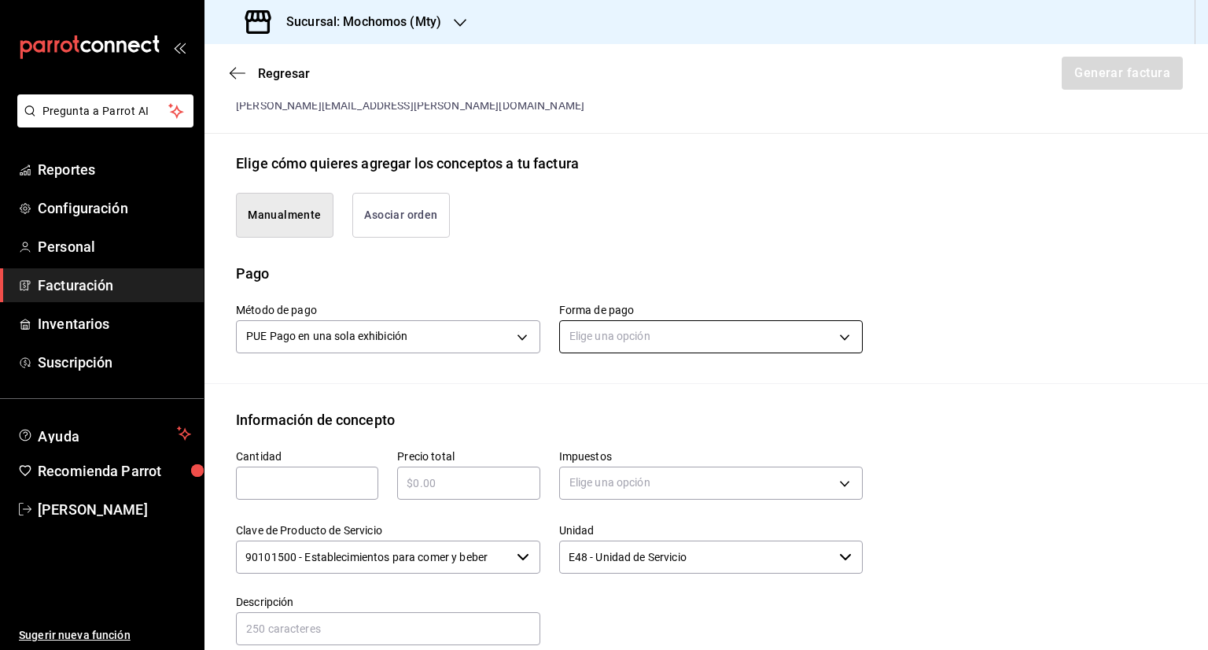
click at [677, 322] on body "Pregunta a Parrot AI Reportes Configuración Personal Facturación Inventarios Su…" at bounding box center [604, 325] width 1208 height 650
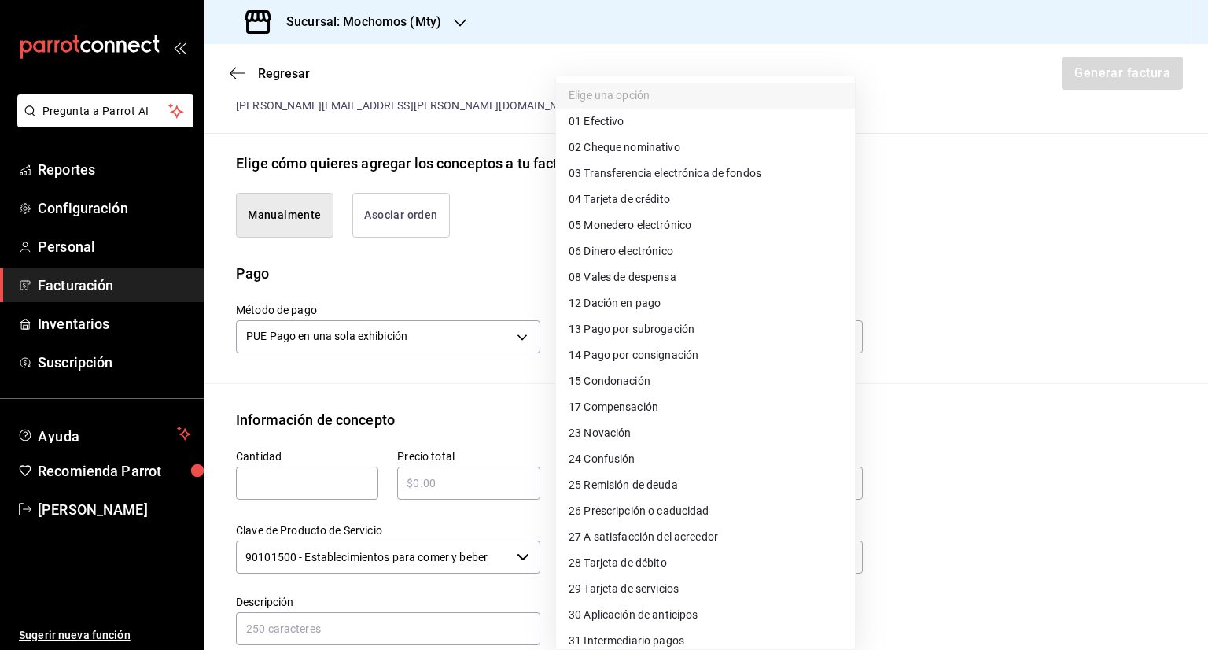
click at [683, 198] on li "04 Tarjeta de crédito" at bounding box center [705, 199] width 299 height 26
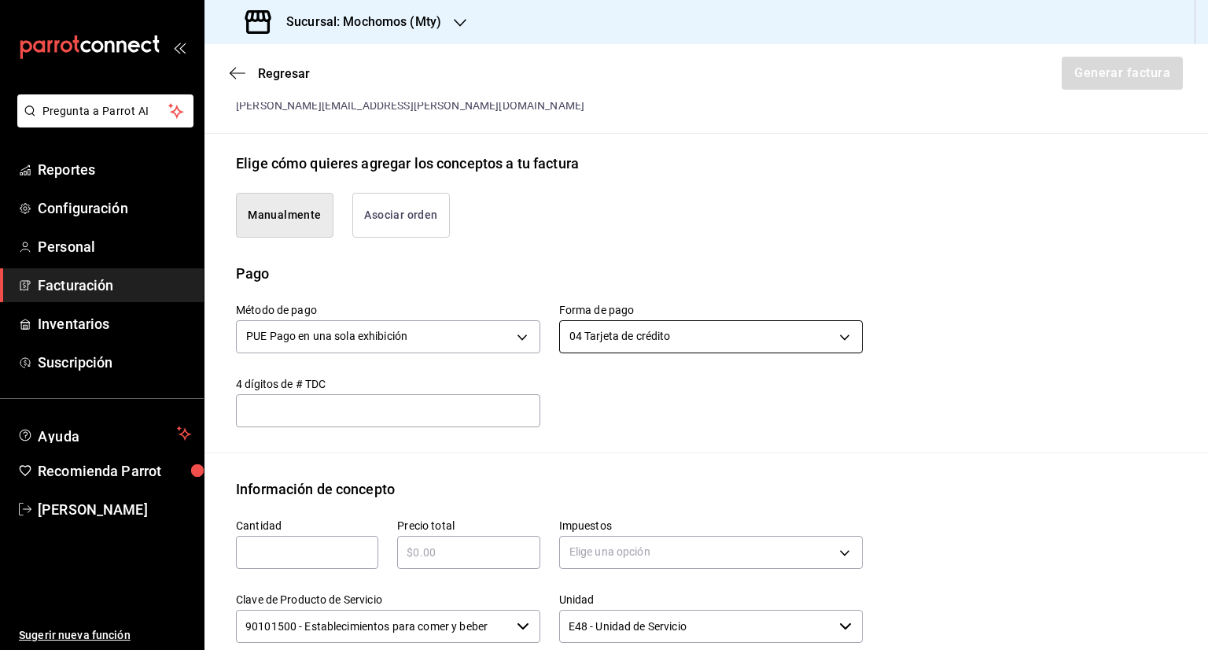
click at [690, 333] on body "Pregunta a Parrot AI Reportes Configuración Personal Facturación Inventarios Su…" at bounding box center [604, 325] width 1208 height 650
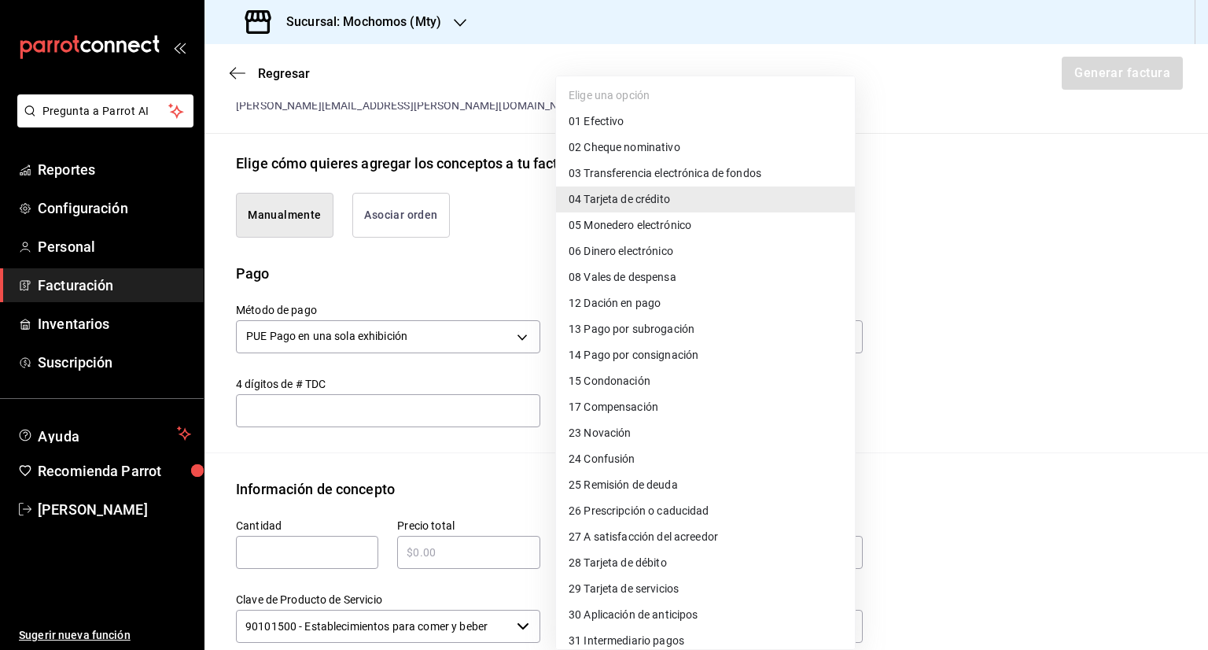
click at [669, 176] on span "03 Transferencia electrónica de fondos" at bounding box center [665, 173] width 193 height 17
type input "03"
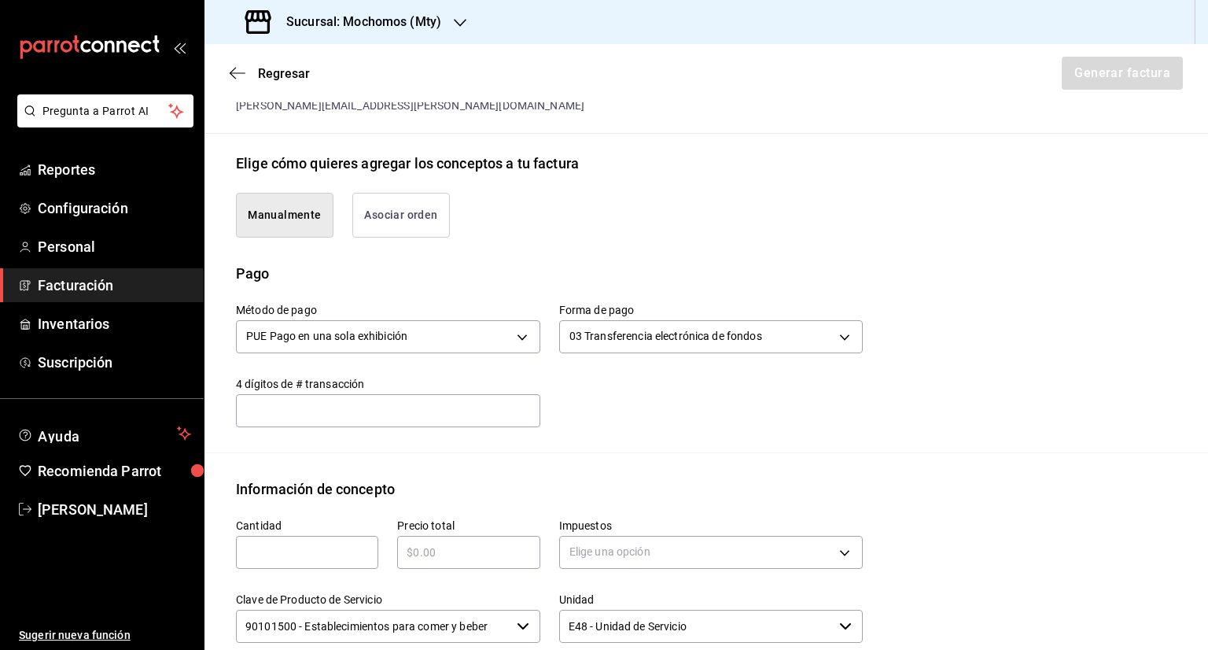
click at [321, 558] on input "text" at bounding box center [307, 552] width 142 height 19
type input "1"
click at [421, 551] on input "$130000" at bounding box center [468, 552] width 142 height 19
click at [432, 551] on input "$130000" at bounding box center [468, 552] width 142 height 19
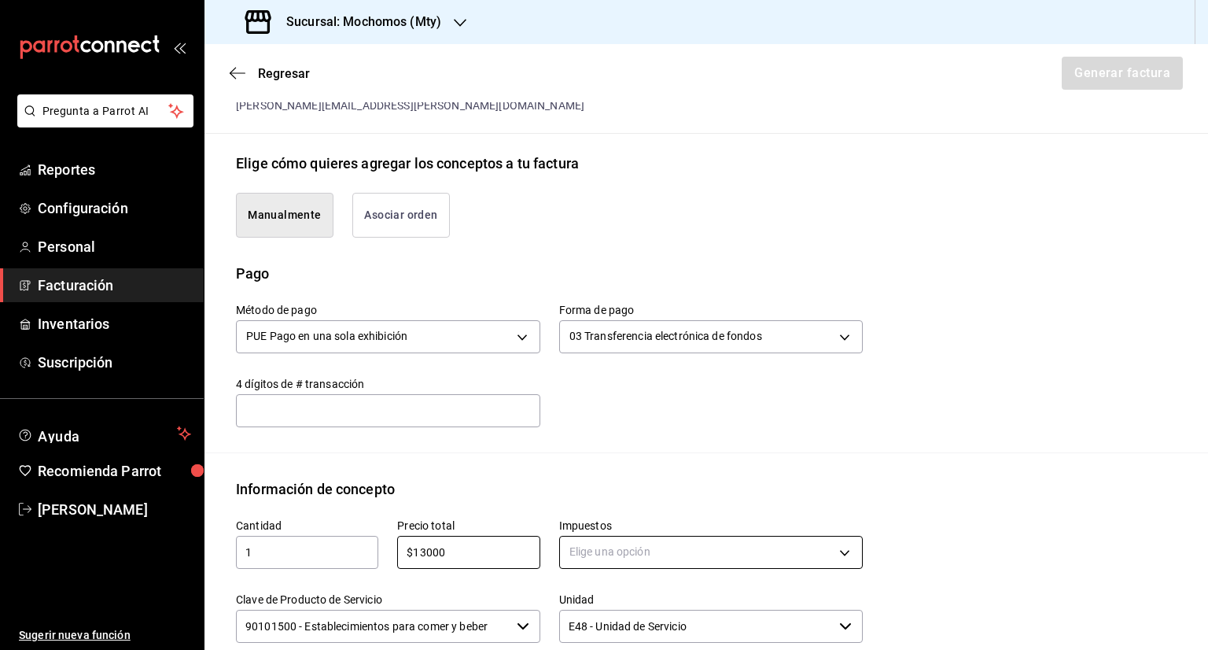
type input "$13000"
click at [596, 551] on body "Pregunta a Parrot AI Reportes Configuración Personal Facturación Inventarios Su…" at bounding box center [604, 325] width 1208 height 650
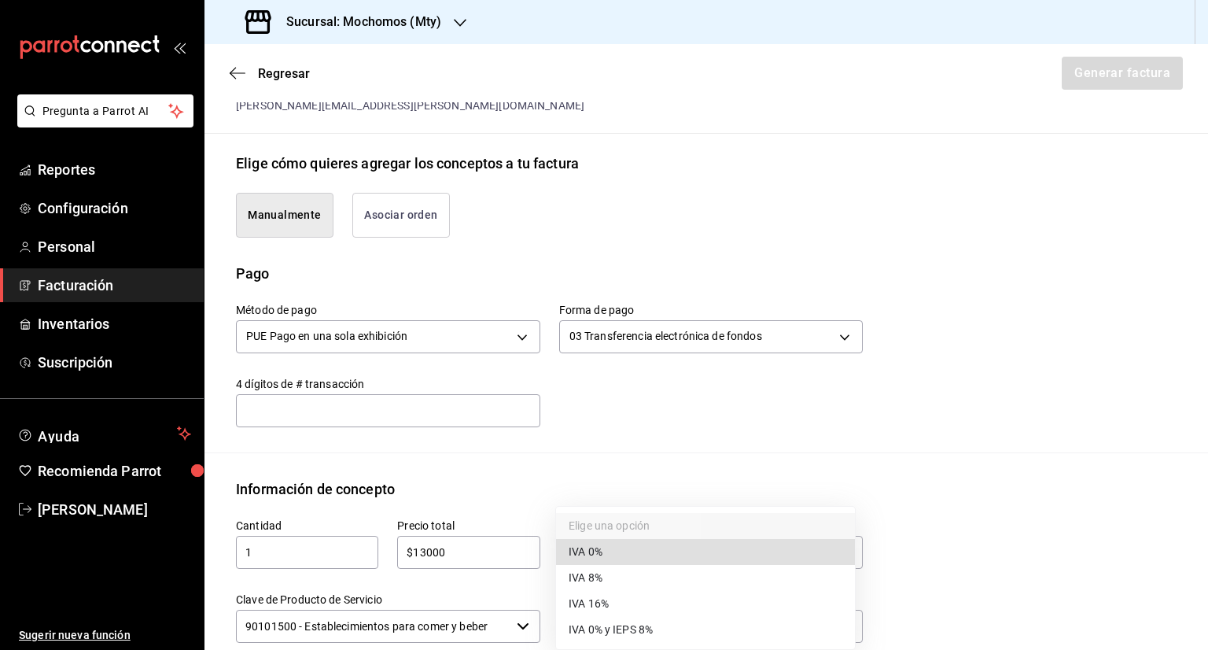
click at [613, 599] on li "IVA 16%" at bounding box center [705, 604] width 299 height 26
type input "IVA_16"
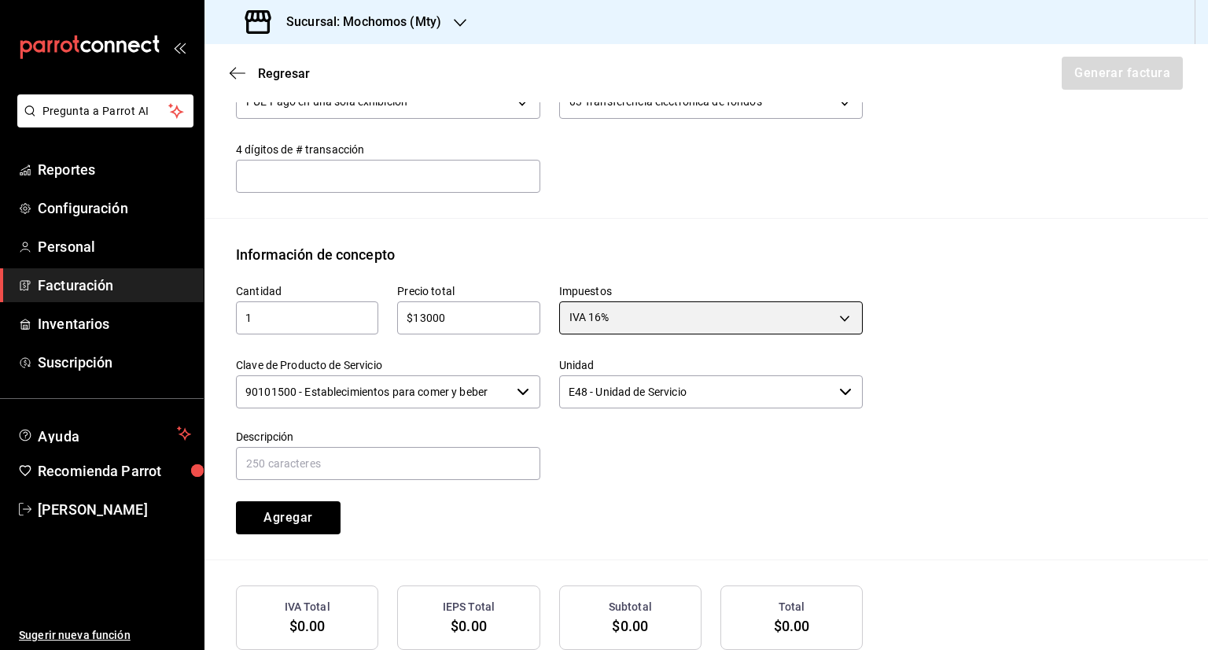
scroll to position [559, 0]
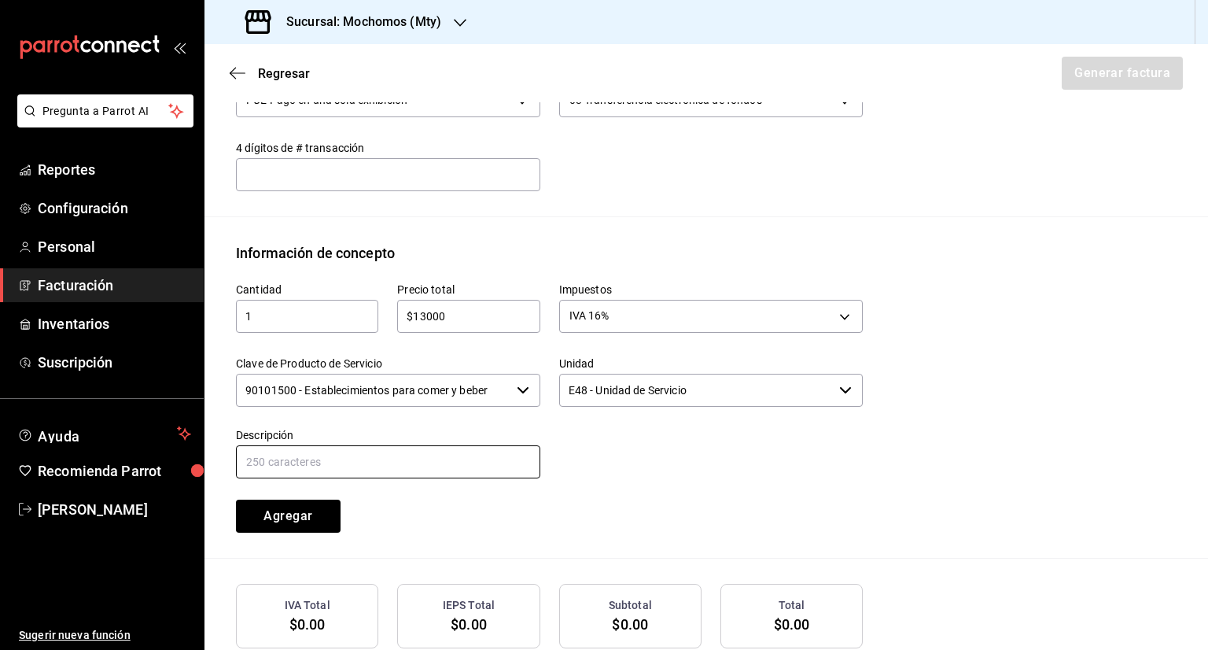
click at [319, 459] on input "text" at bounding box center [388, 461] width 304 height 33
click at [304, 516] on button "Agregar" at bounding box center [288, 516] width 105 height 33
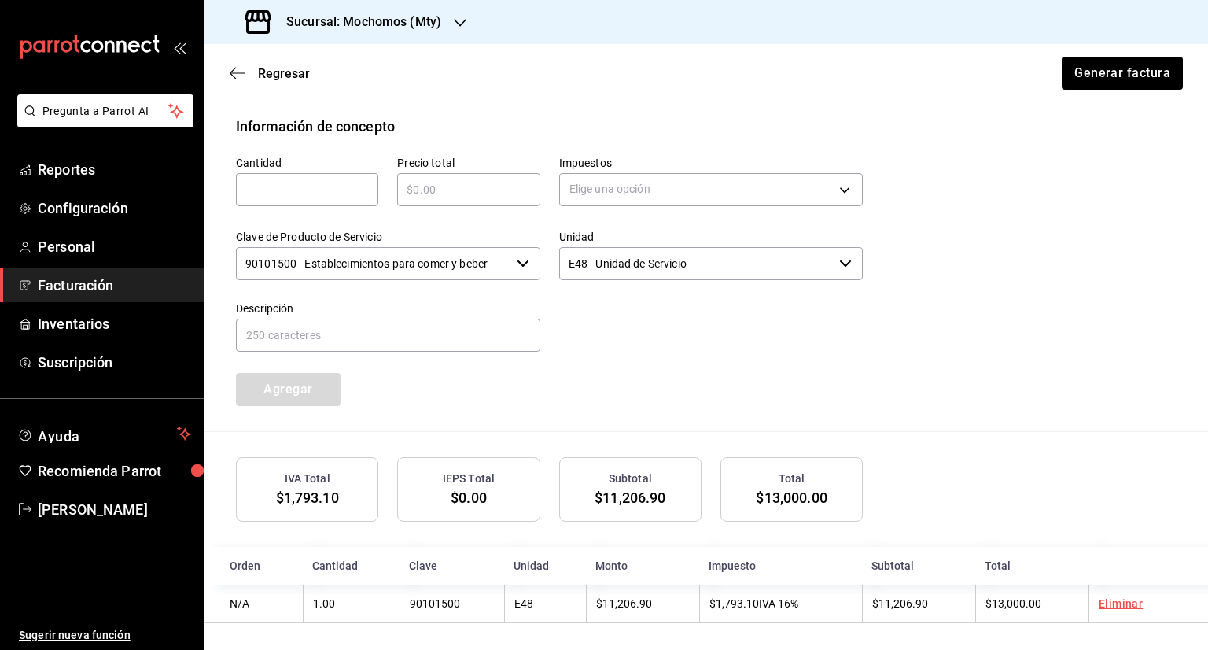
scroll to position [689, 0]
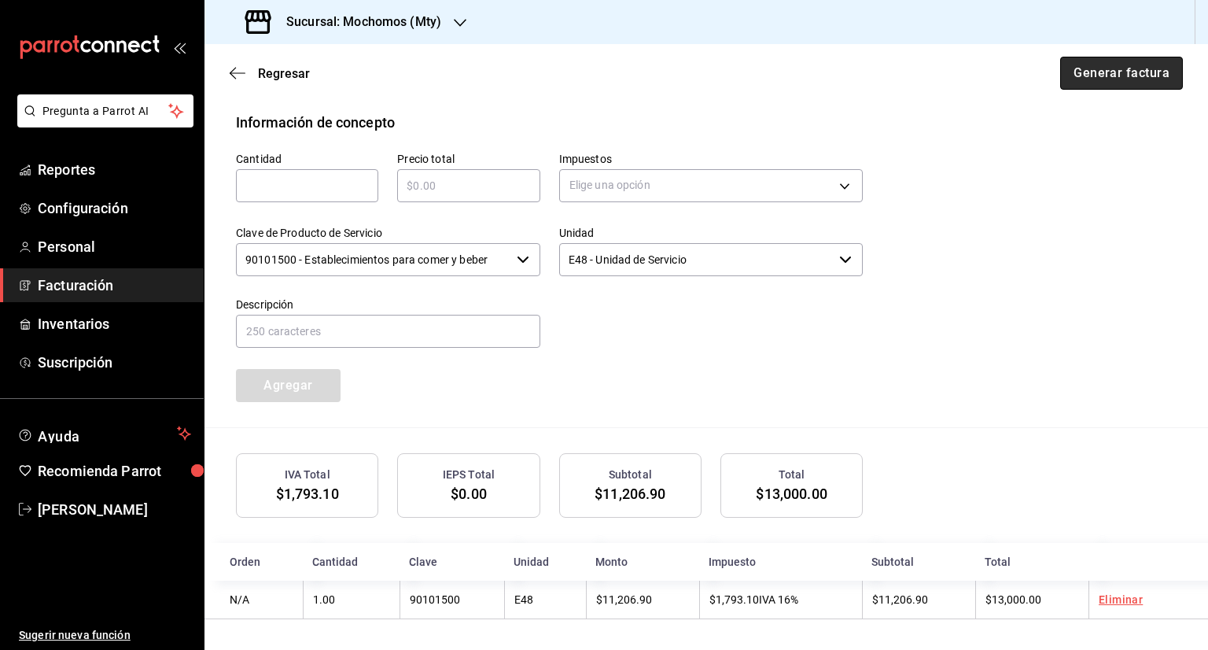
click at [1132, 70] on button "Generar factura" at bounding box center [1121, 73] width 123 height 33
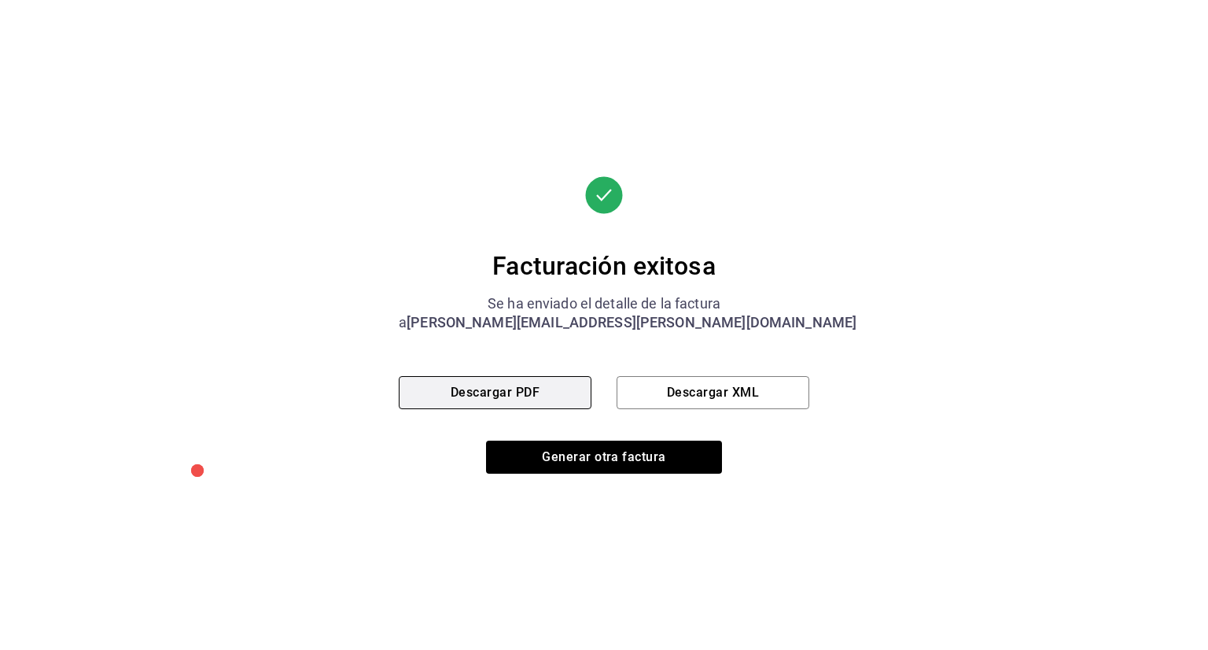
click at [551, 391] on button "Descargar PDF" at bounding box center [495, 392] width 193 height 33
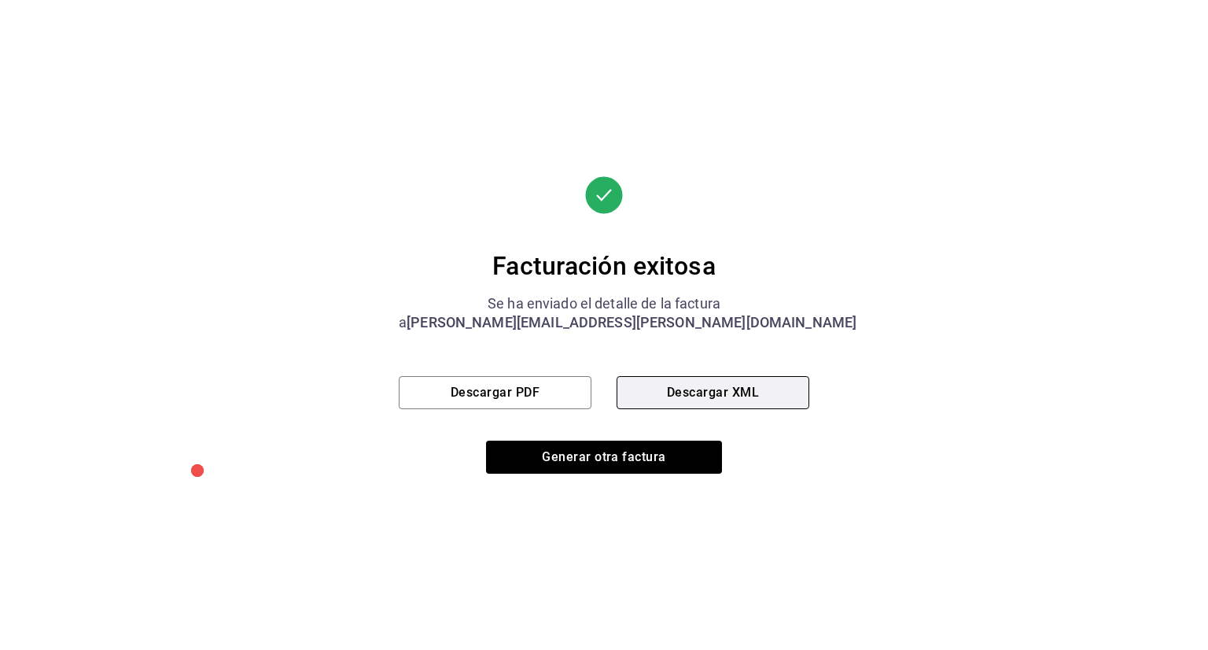
click at [688, 387] on button "Descargar XML" at bounding box center [713, 392] width 193 height 33
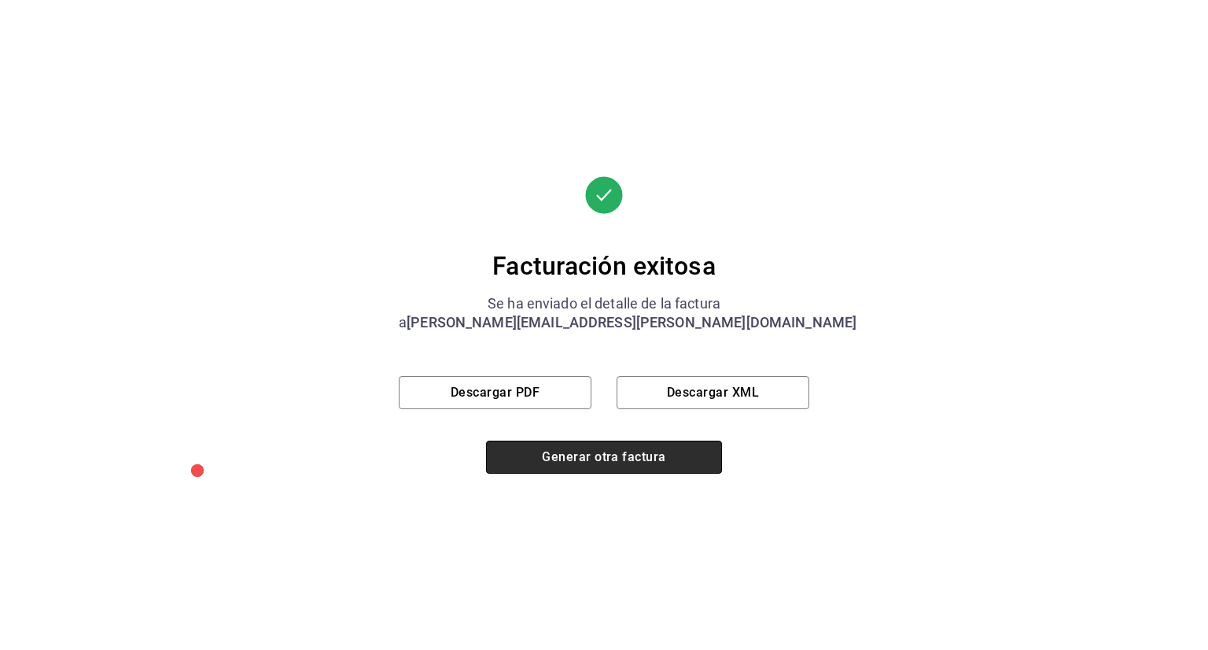
click at [631, 463] on button "Generar otra factura" at bounding box center [604, 457] width 236 height 33
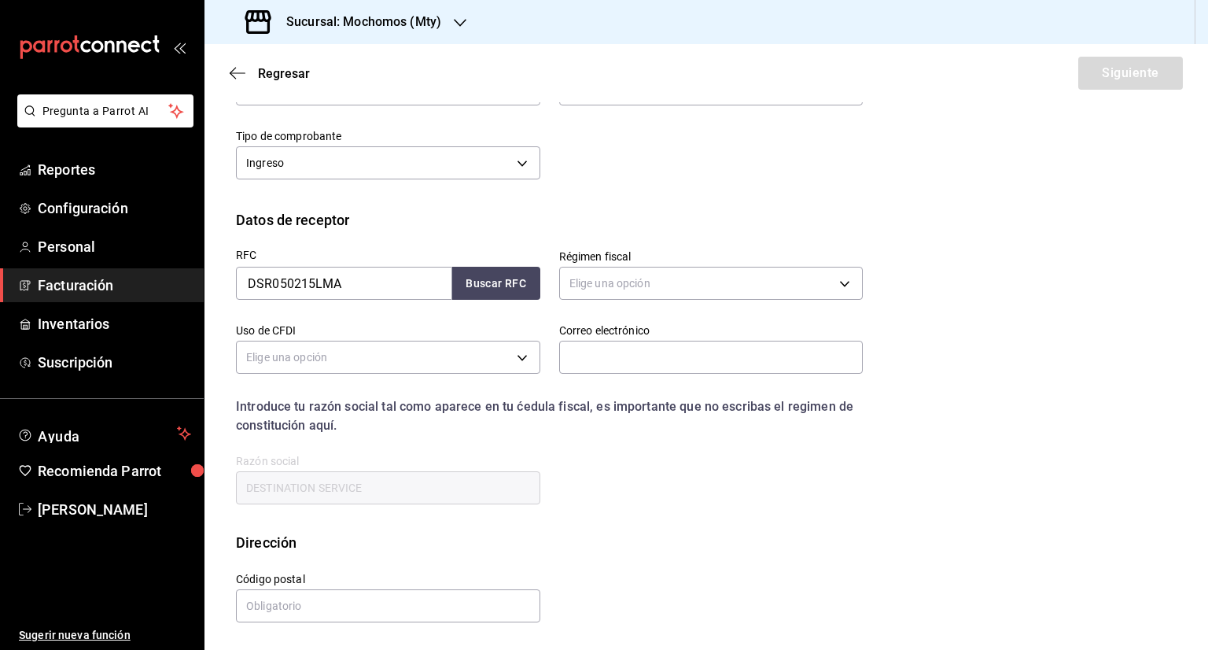
scroll to position [37, 0]
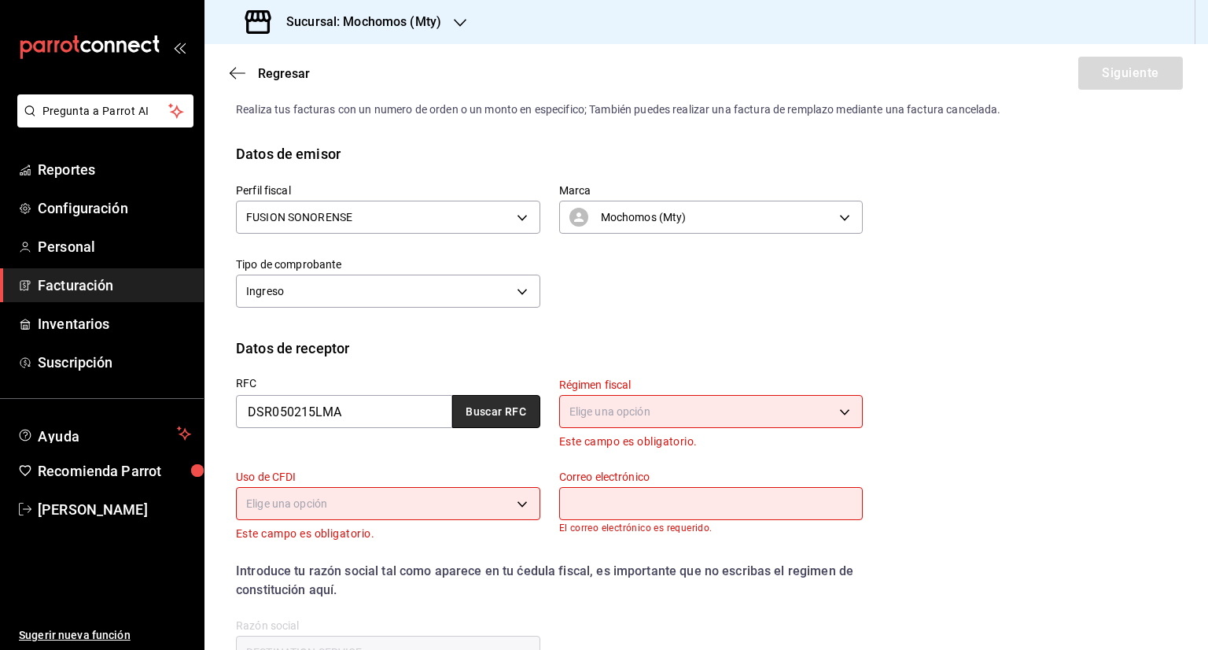
click at [486, 404] on button "Buscar RFC" at bounding box center [496, 411] width 88 height 33
type input "601"
type input "G03"
type input "[PERSON_NAME][EMAIL_ADDRESS][PERSON_NAME][DOMAIN_NAME]"
type input "02460"
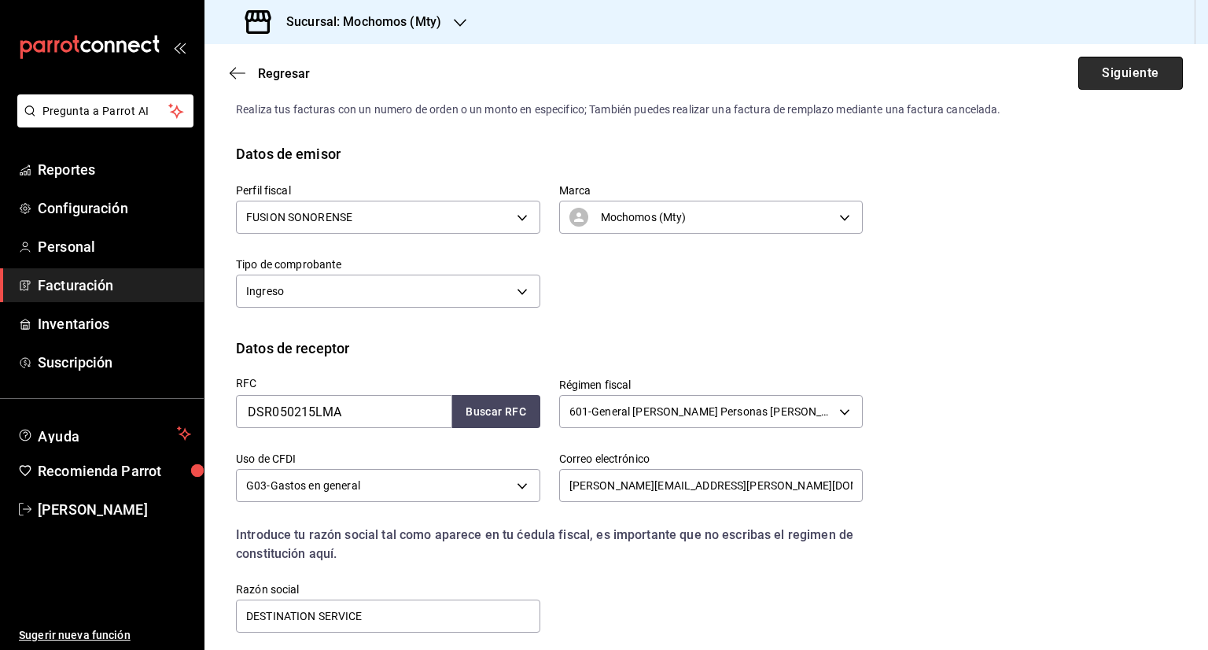
click at [1110, 73] on button "Siguiente" at bounding box center [1131, 73] width 105 height 33
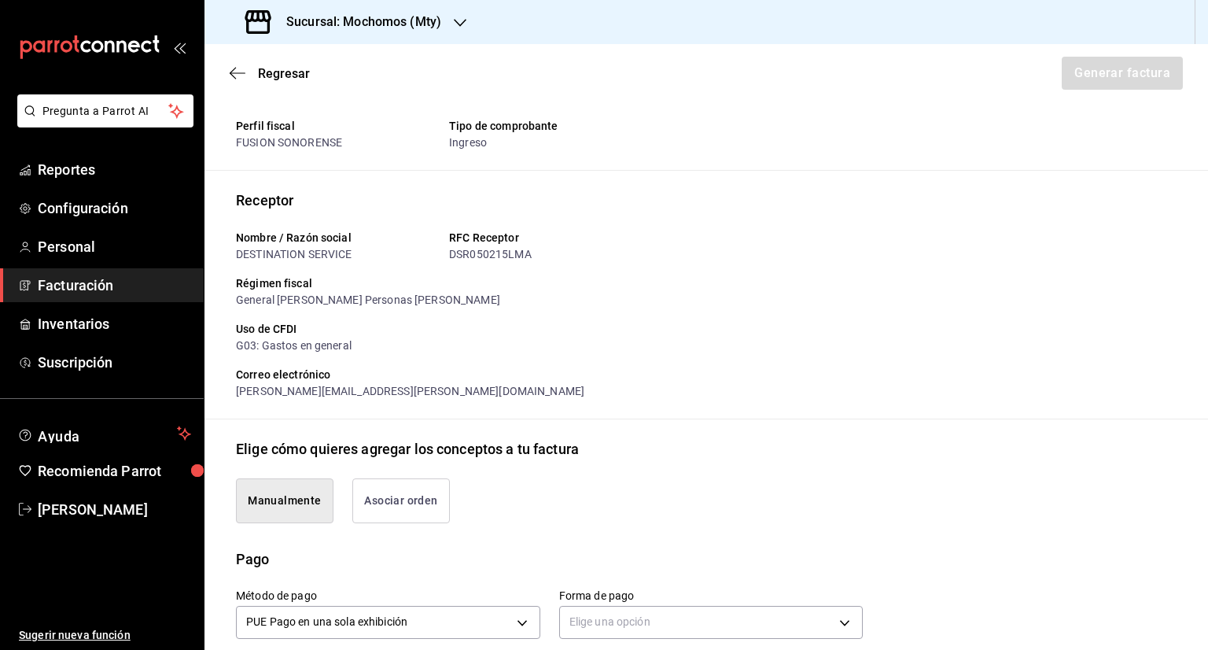
scroll to position [273, 0]
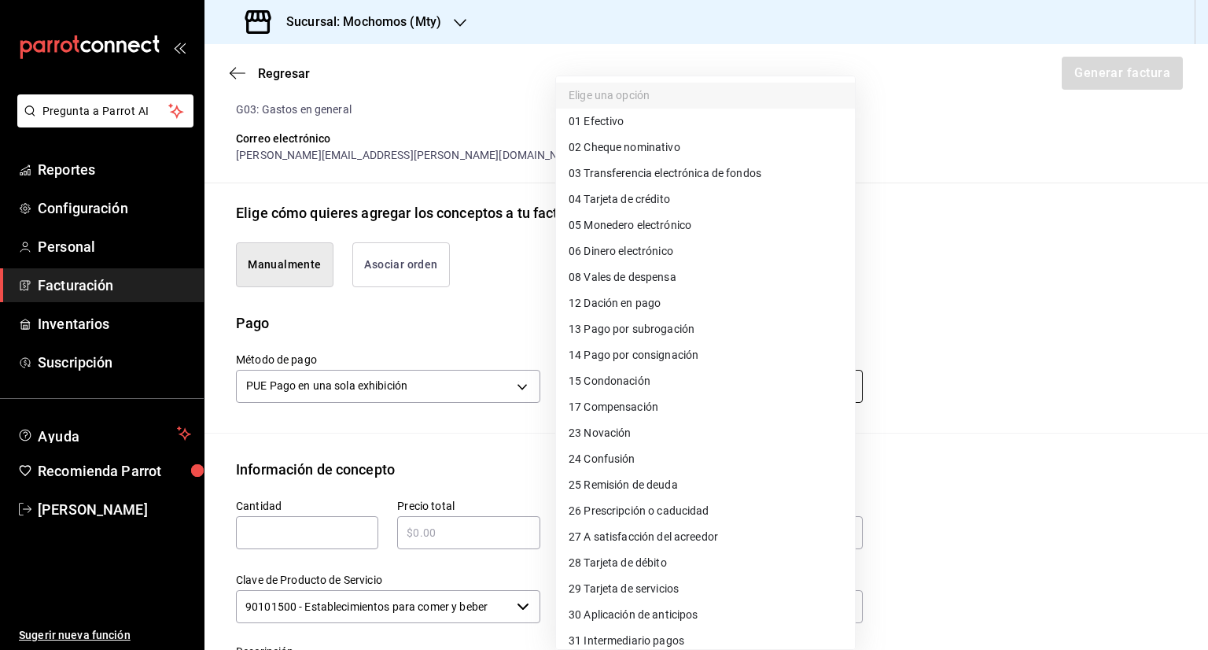
click at [703, 382] on body "Pregunta a Parrot AI Reportes Configuración Personal Facturación Inventarios Su…" at bounding box center [604, 325] width 1208 height 650
click at [655, 177] on span "03 Transferencia electrónica de fondos" at bounding box center [665, 173] width 193 height 17
type input "03"
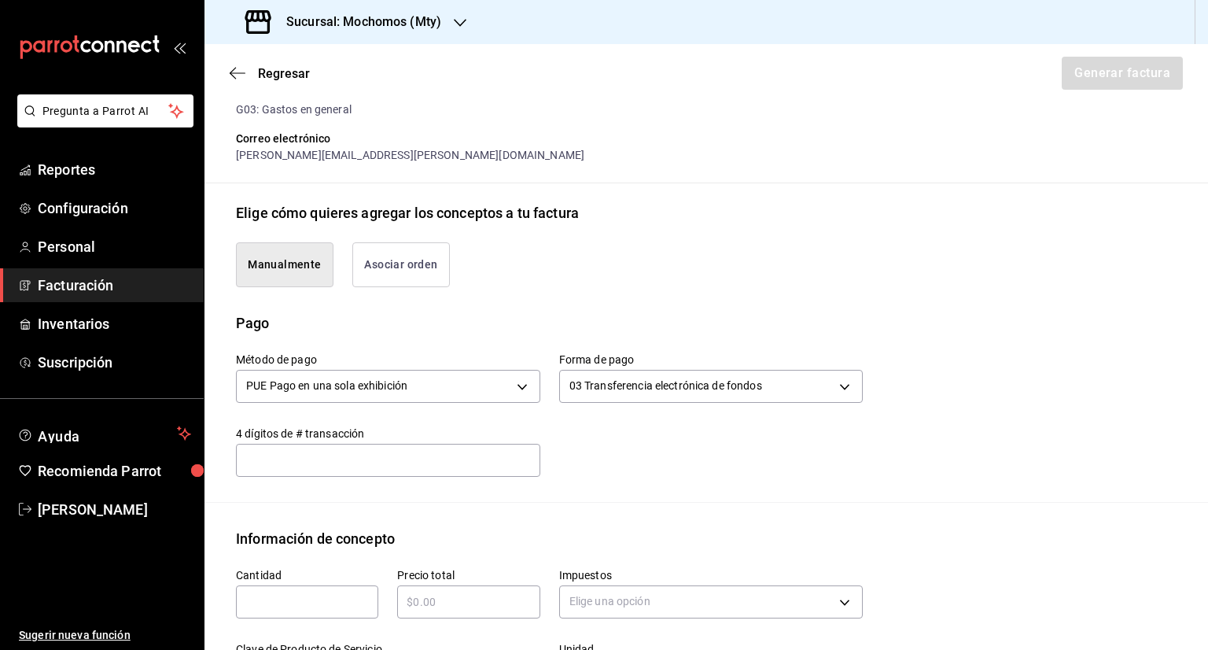
click at [321, 605] on input "text" at bounding box center [307, 601] width 142 height 19
type input "1"
type input "$13960.3"
click at [650, 585] on body "Pregunta a Parrot AI Reportes Configuración Personal Facturación Inventarios Su…" at bounding box center [604, 325] width 1208 height 650
click at [621, 607] on li "IVA 16%" at bounding box center [705, 604] width 299 height 26
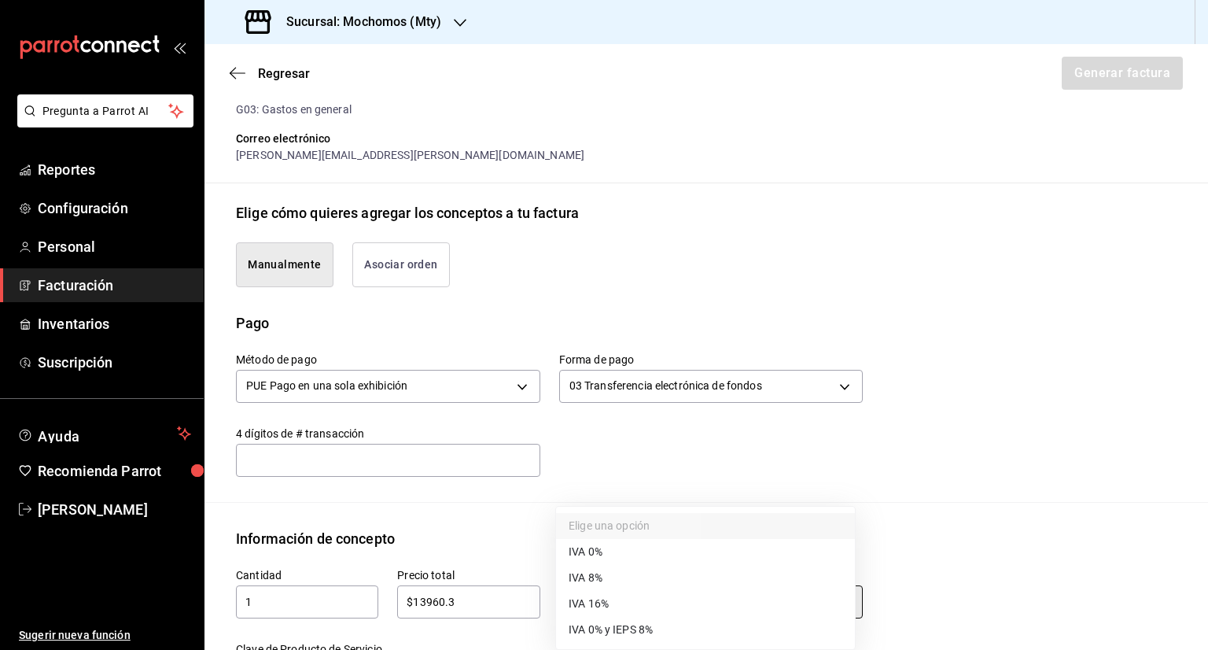
type input "IVA_16"
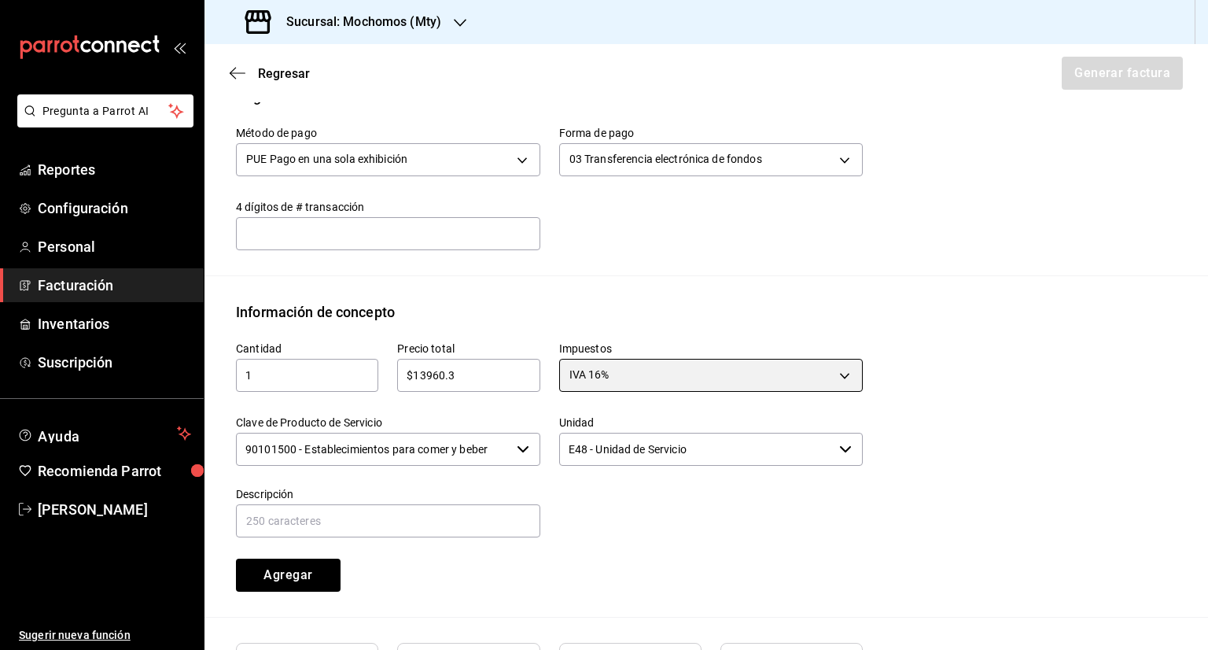
scroll to position [509, 0]
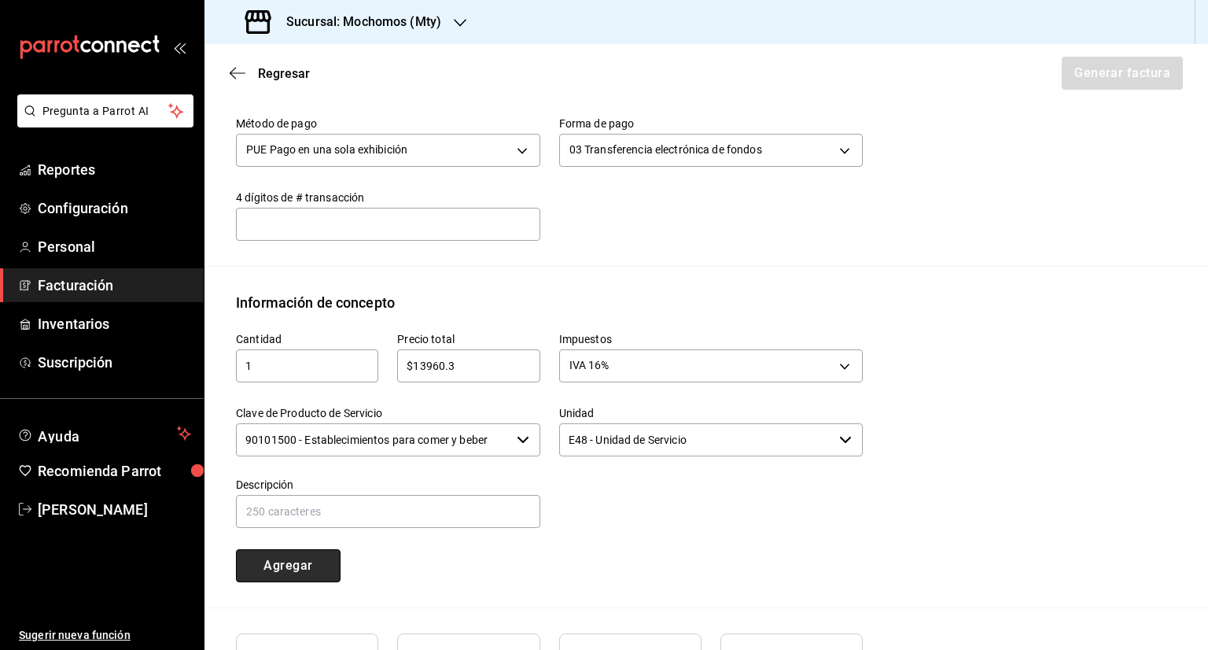
click at [285, 567] on button "Agregar" at bounding box center [288, 565] width 105 height 33
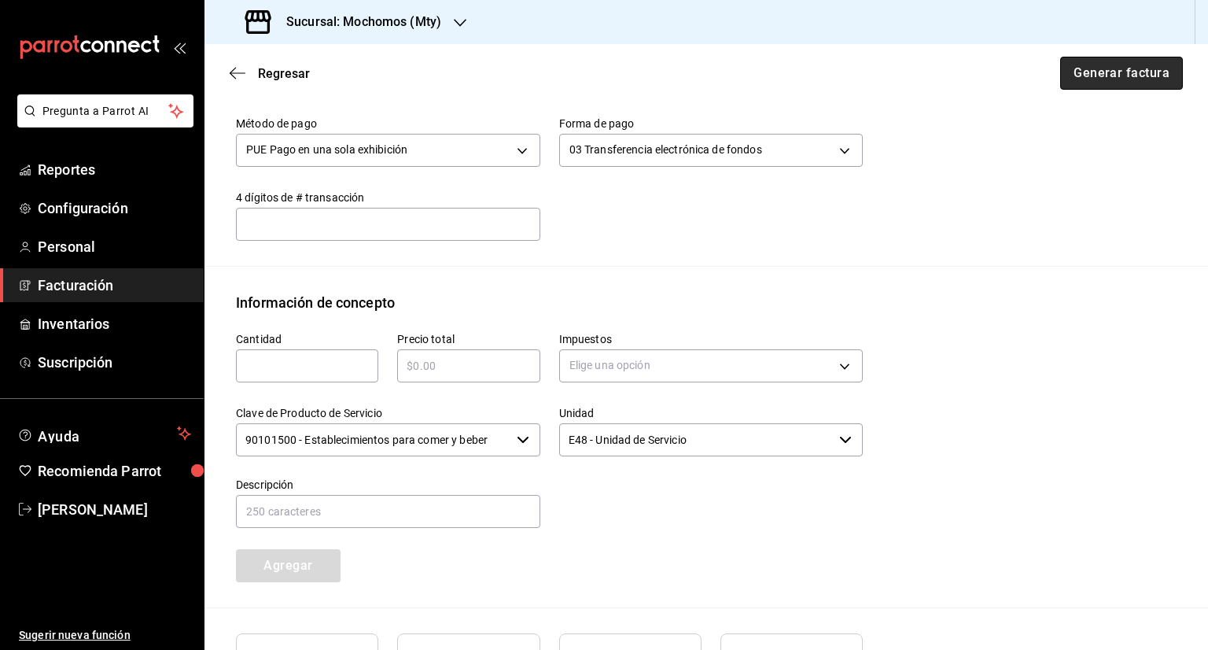
click at [1123, 66] on button "Generar factura" at bounding box center [1121, 73] width 123 height 33
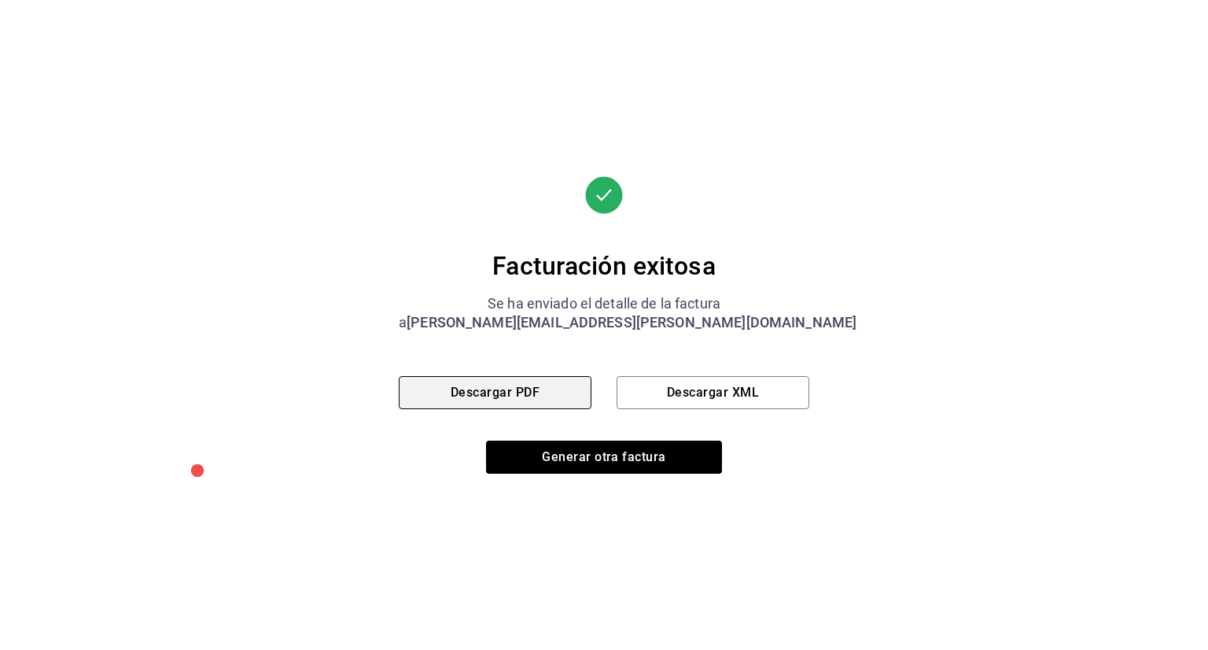
click at [558, 390] on button "Descargar PDF" at bounding box center [495, 392] width 193 height 33
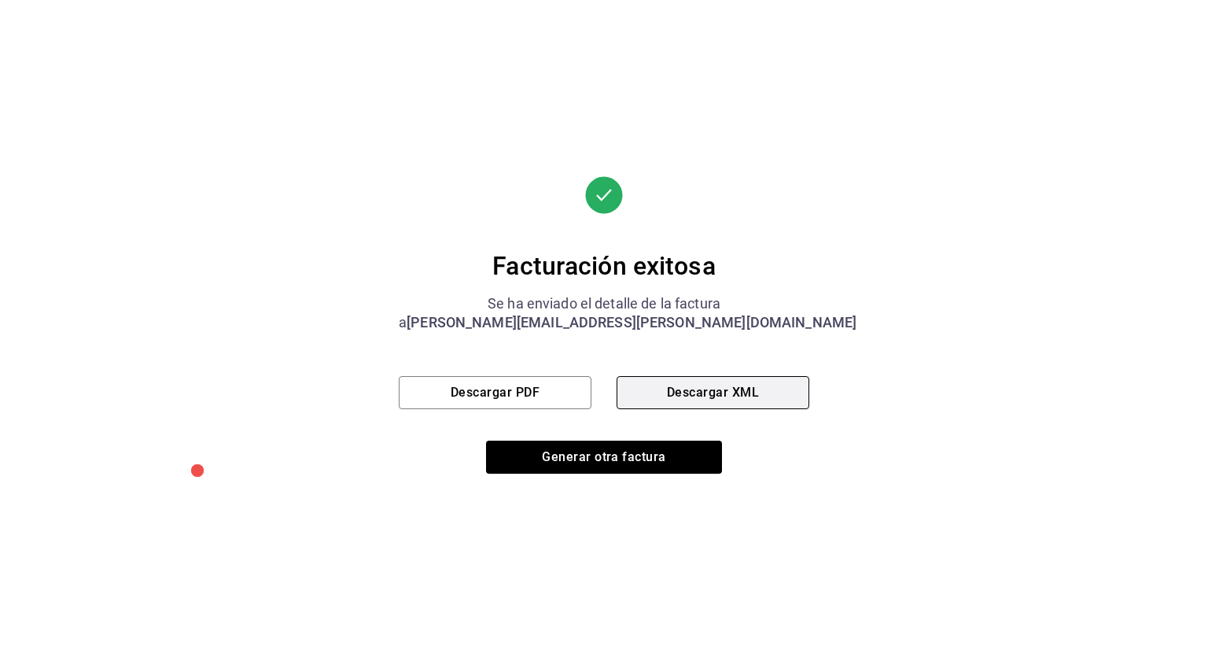
click at [648, 406] on button "Descargar XML" at bounding box center [713, 392] width 193 height 33
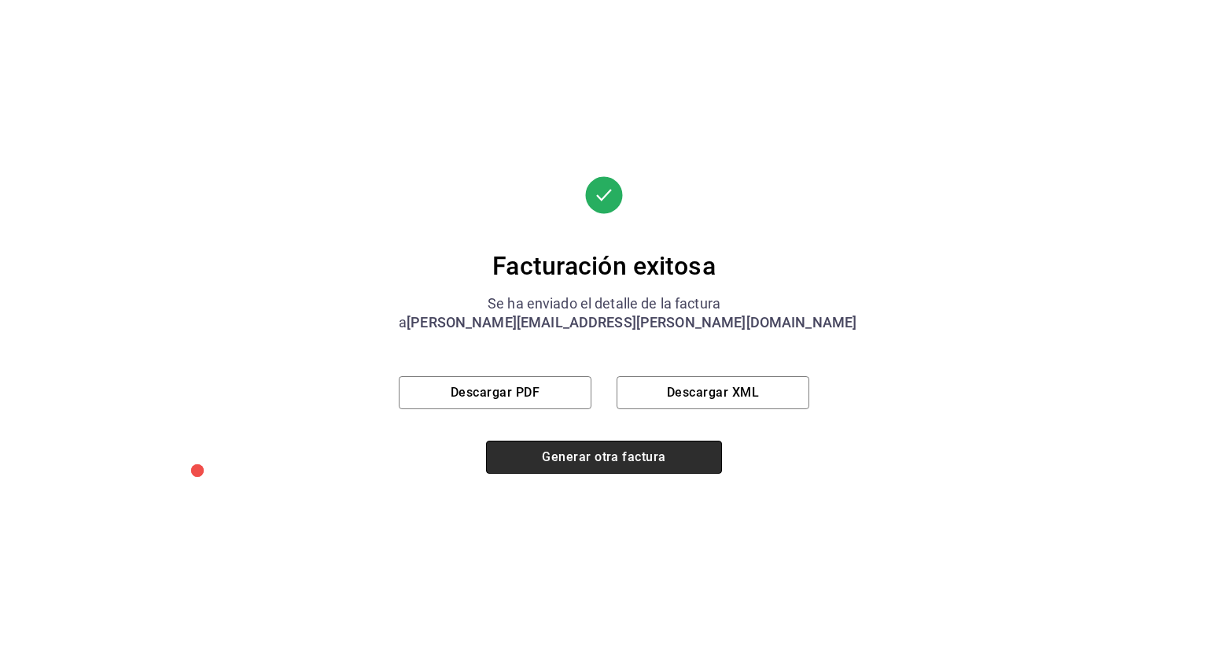
click at [642, 470] on button "Generar otra factura" at bounding box center [604, 457] width 236 height 33
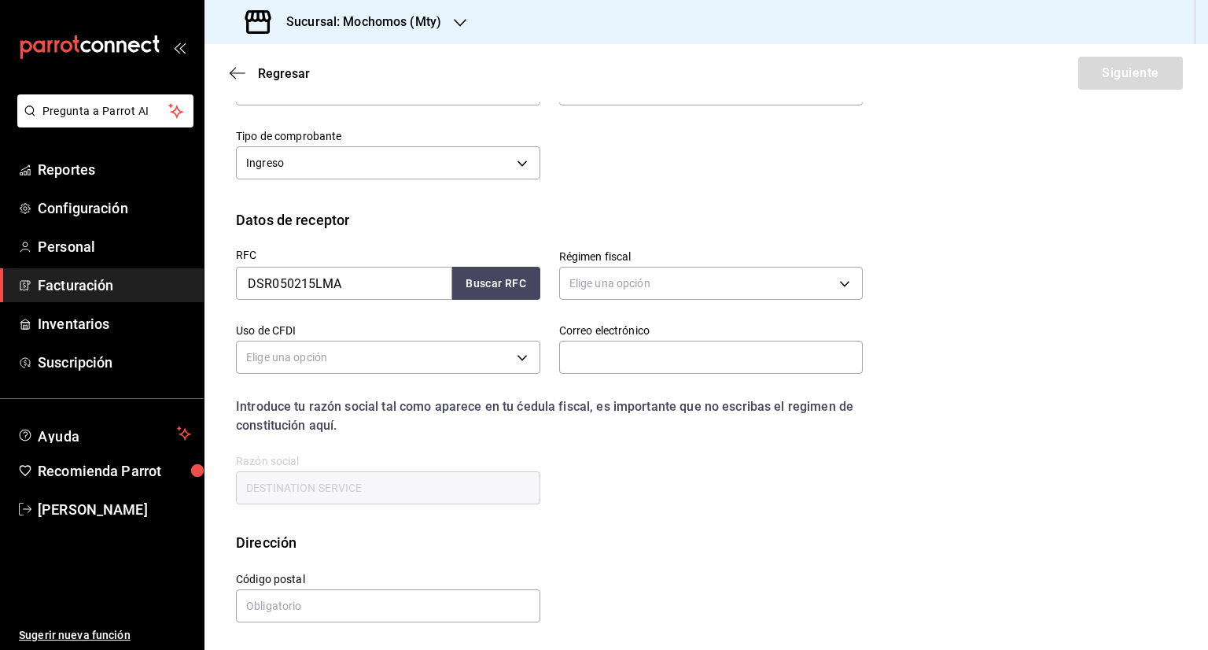
scroll to position [37, 0]
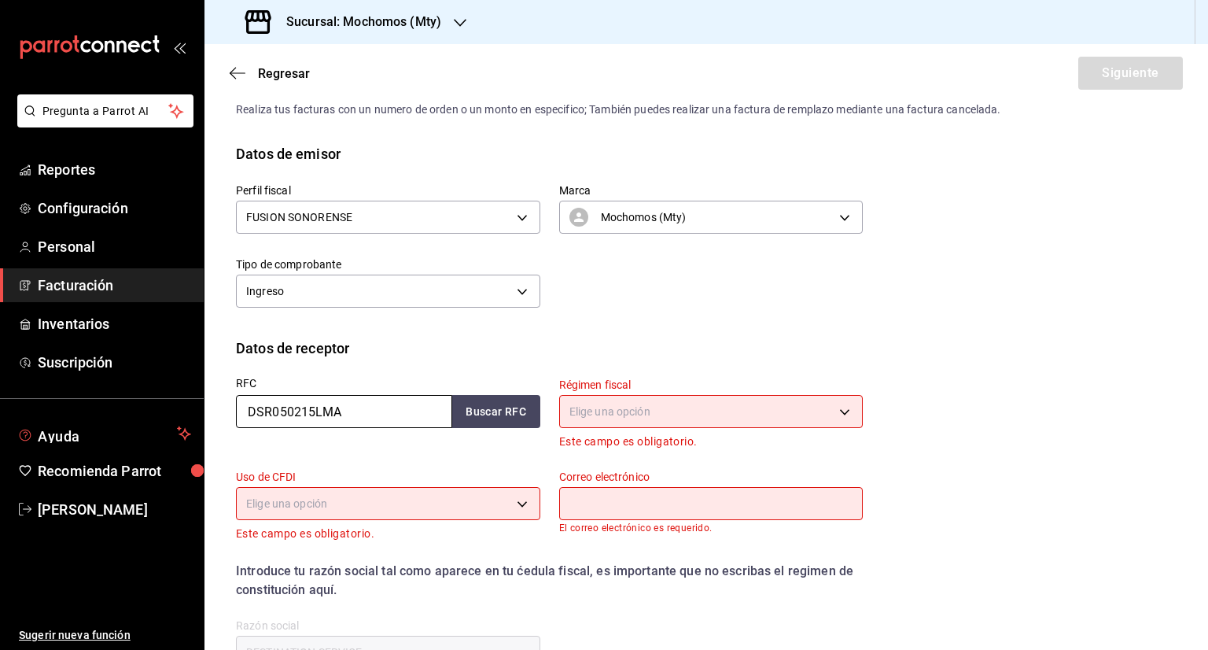
drag, startPoint x: 339, startPoint y: 416, endPoint x: 162, endPoint y: 411, distance: 177.1
click at [164, 412] on div "Pregunta a Parrot AI Reportes Configuración Personal Facturación Inventarios Su…" at bounding box center [604, 325] width 1208 height 650
type input "LOG191219SV3"
click at [471, 424] on button "Buscar RFC" at bounding box center [496, 411] width 88 height 33
type input "601"
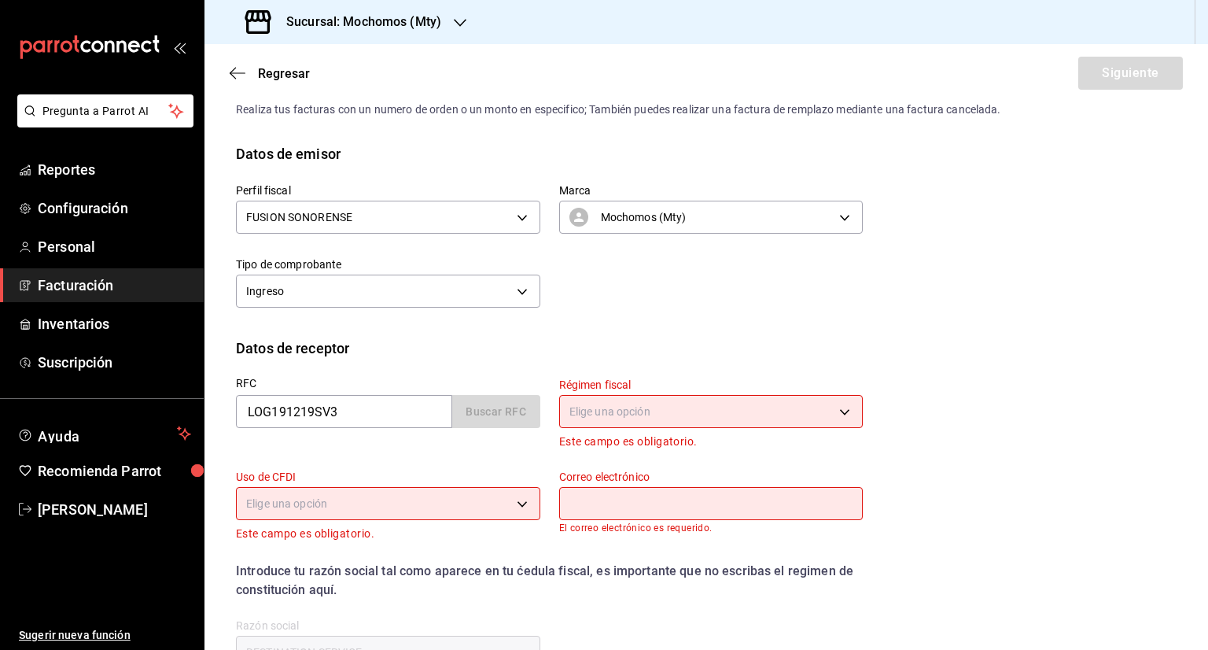
type input "G03"
type input "[PERSON_NAME][EMAIL_ADDRESS][PERSON_NAME][DOMAIN_NAME]"
type input "01800"
type input "LOGATO"
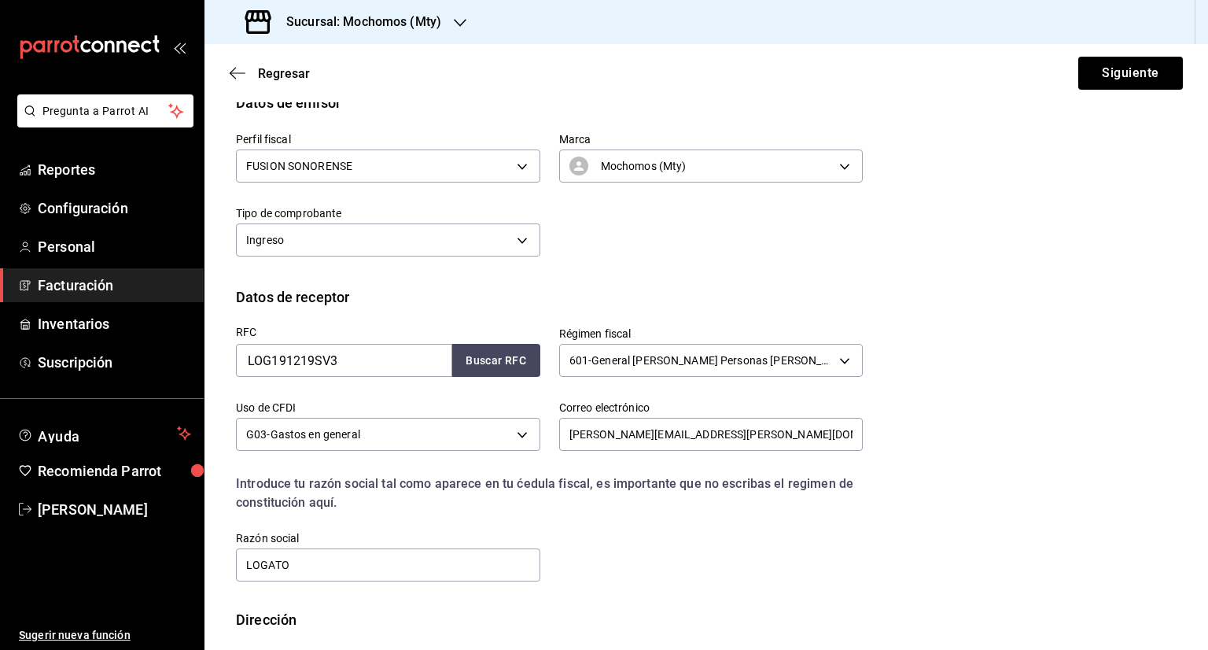
scroll to position [165, 0]
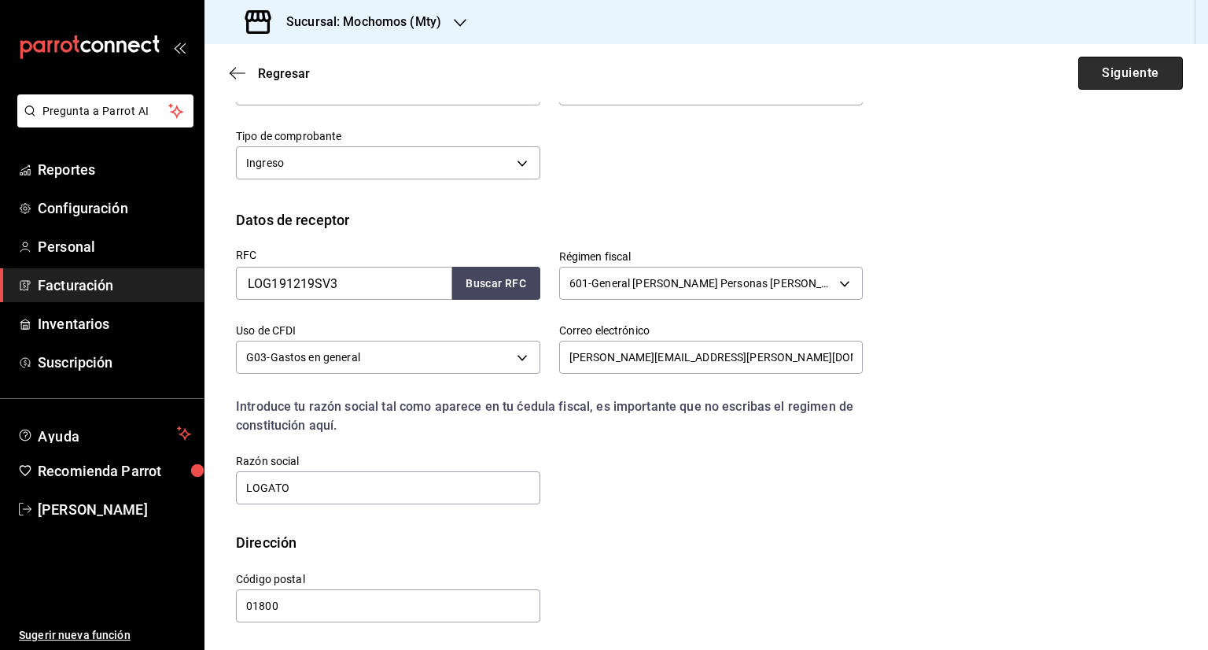
click at [1120, 67] on button "Siguiente" at bounding box center [1131, 73] width 105 height 33
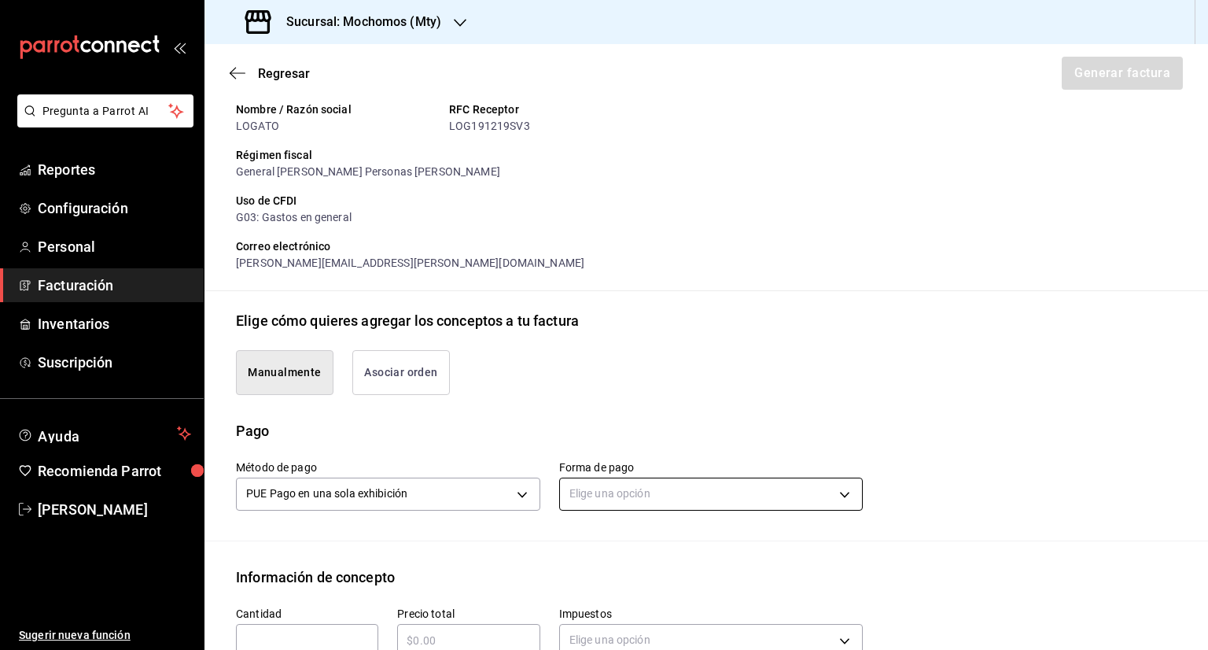
click at [625, 489] on body "Pregunta a Parrot AI Reportes Configuración Personal Facturación Inventarios Su…" at bounding box center [604, 325] width 1208 height 650
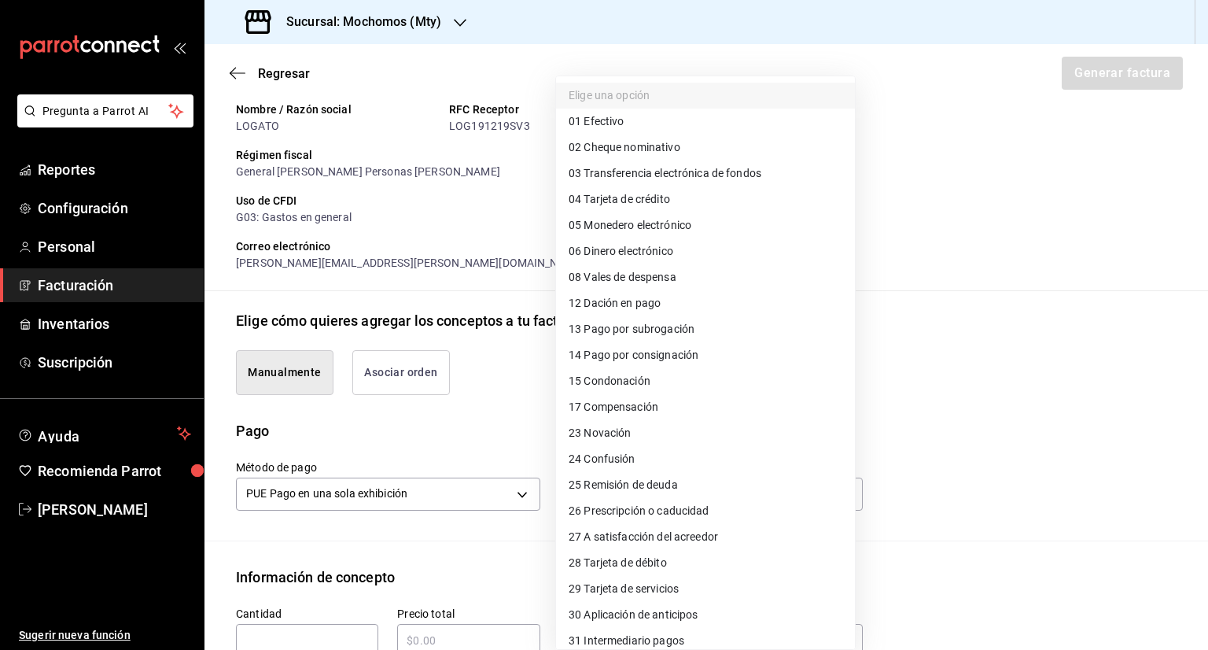
click at [683, 174] on span "03 Transferencia electrónica de fondos" at bounding box center [665, 173] width 193 height 17
type input "03"
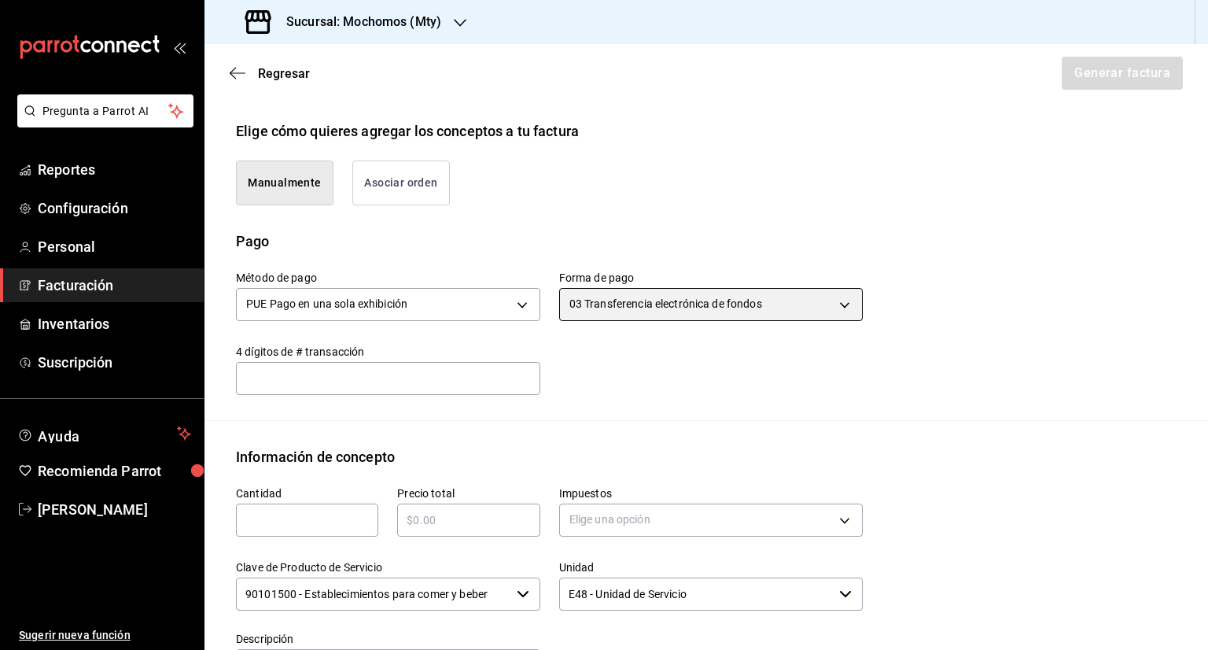
scroll to position [401, 0]
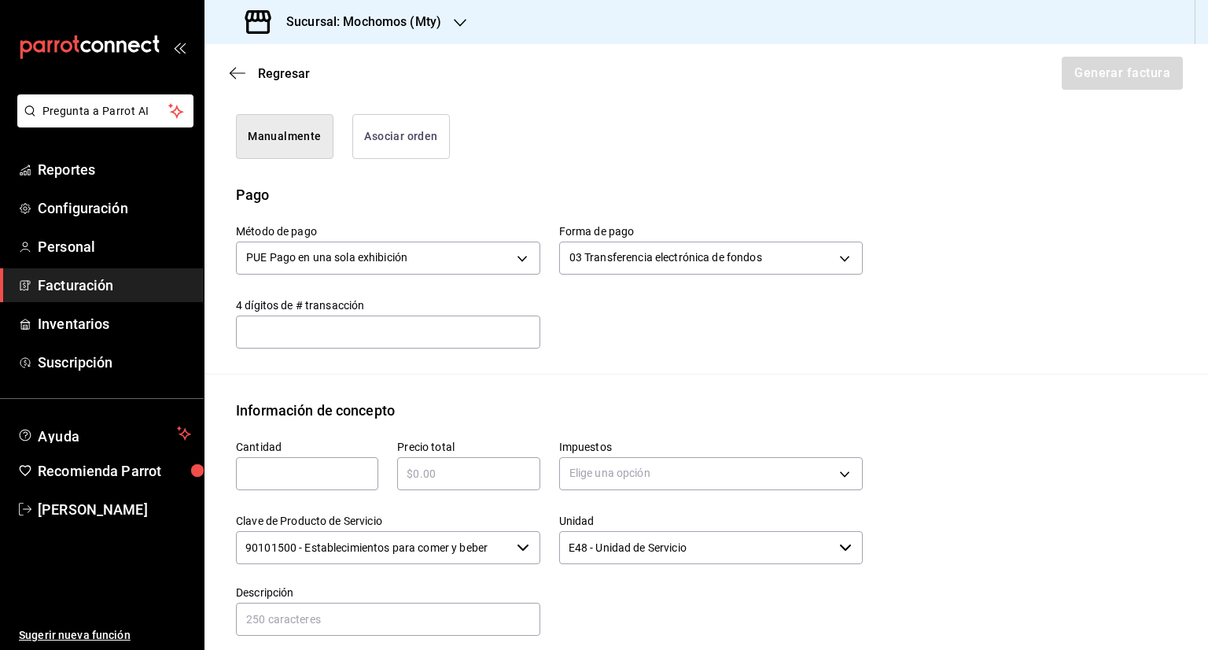
click at [330, 464] on input "text" at bounding box center [307, 473] width 142 height 19
type input "1"
type input "$38379.51"
click at [579, 470] on body "Pregunta a Parrot AI Reportes Configuración Personal Facturación Inventarios Su…" at bounding box center [604, 325] width 1208 height 650
click at [612, 601] on li "IVA 16%" at bounding box center [705, 599] width 299 height 26
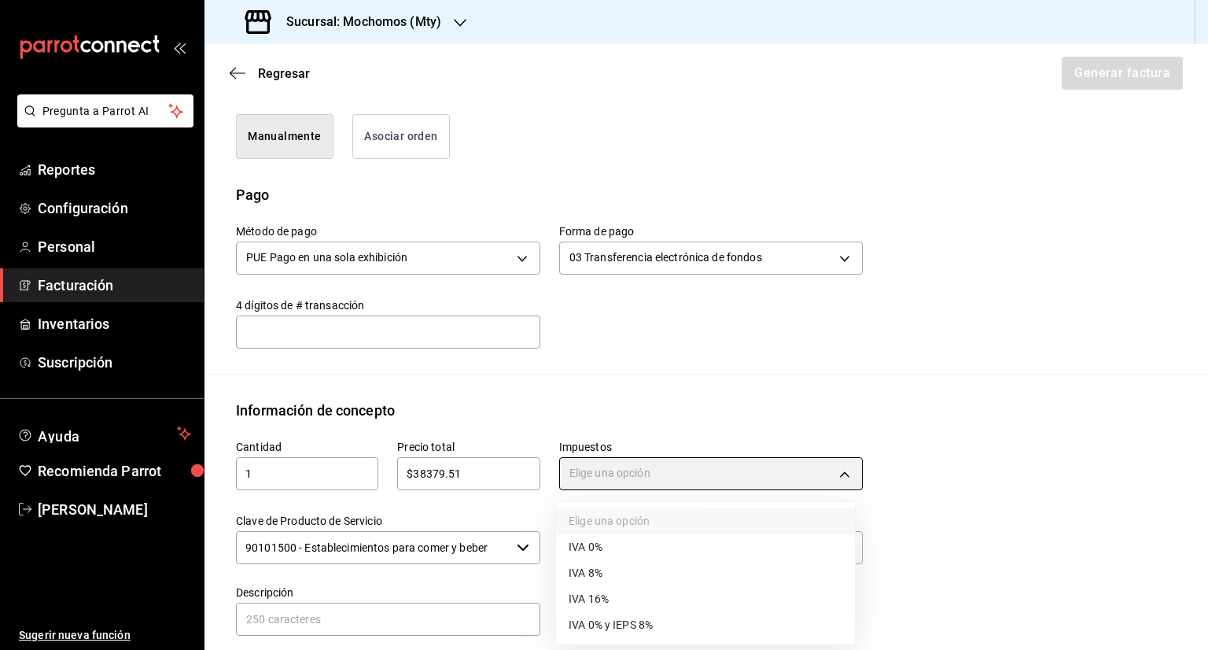
type input "IVA_16"
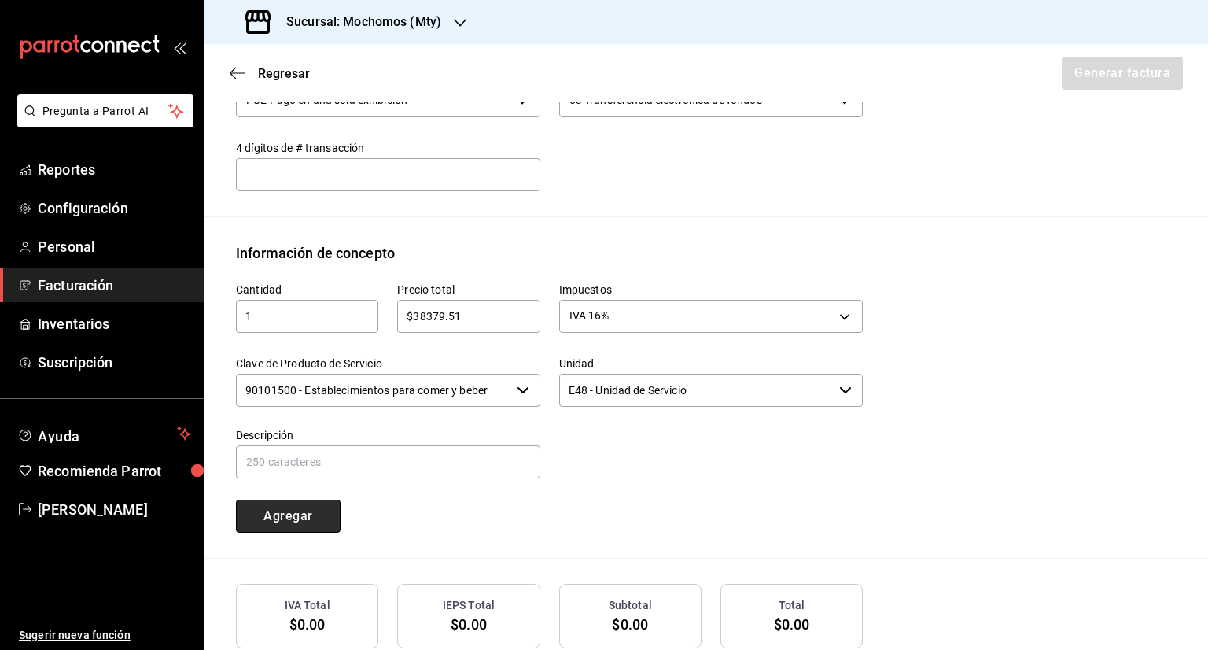
click at [307, 515] on button "Agregar" at bounding box center [288, 516] width 105 height 33
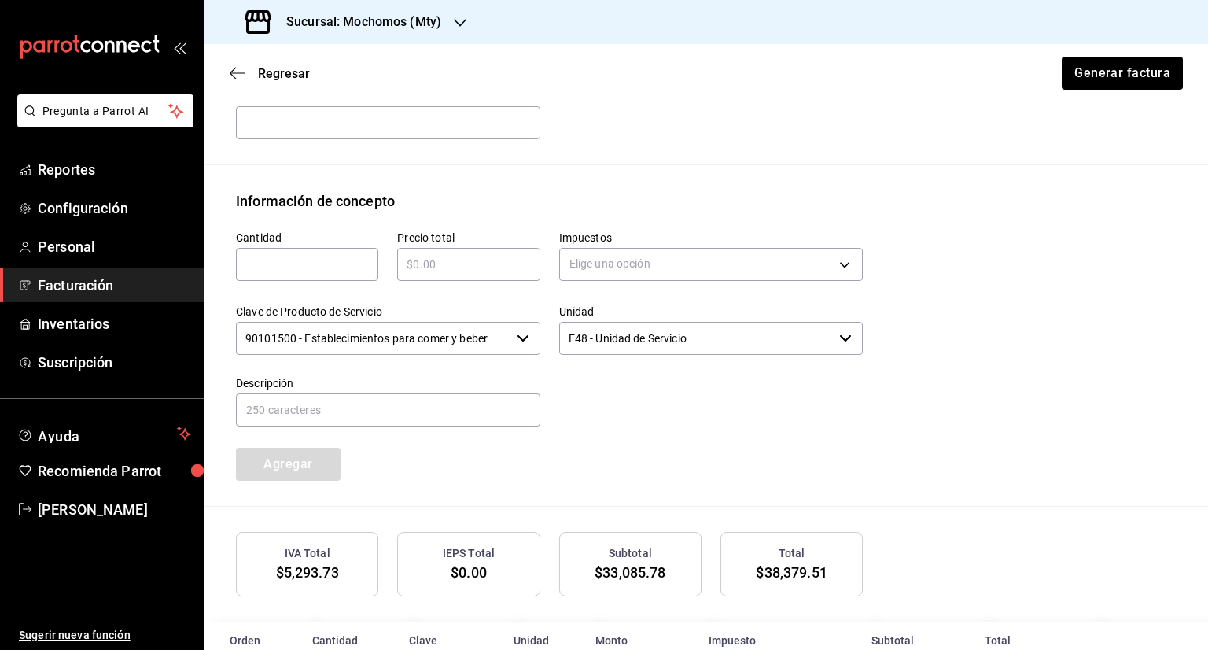
scroll to position [637, 0]
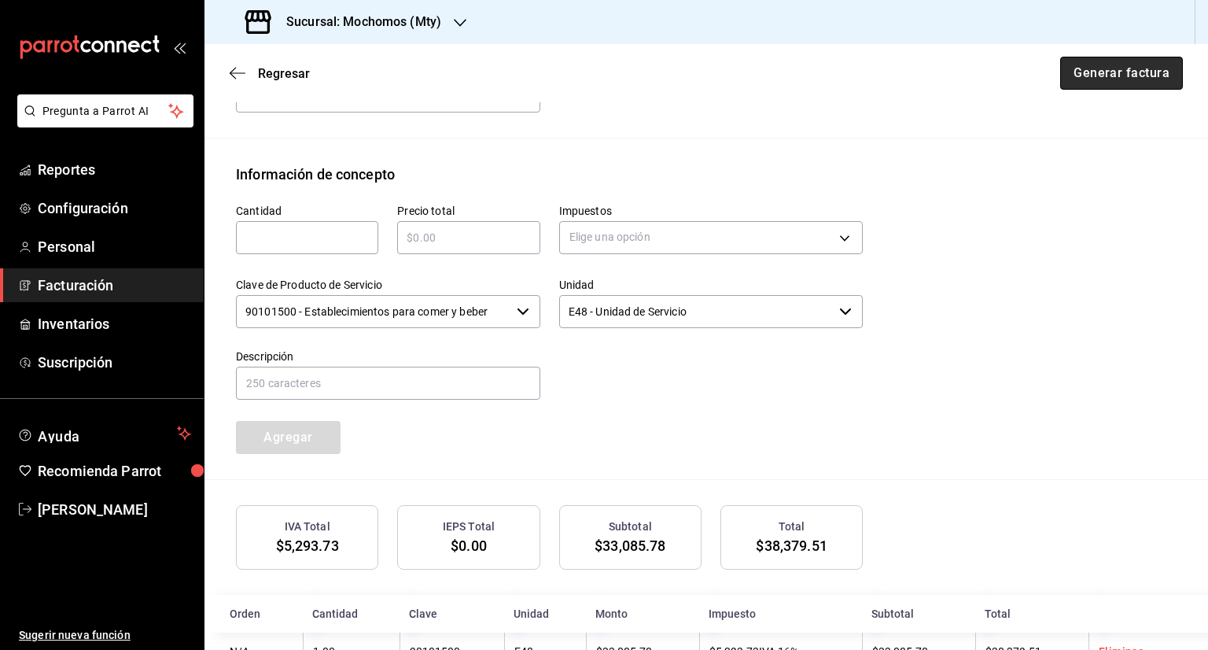
click at [1121, 64] on button "Generar factura" at bounding box center [1121, 73] width 123 height 33
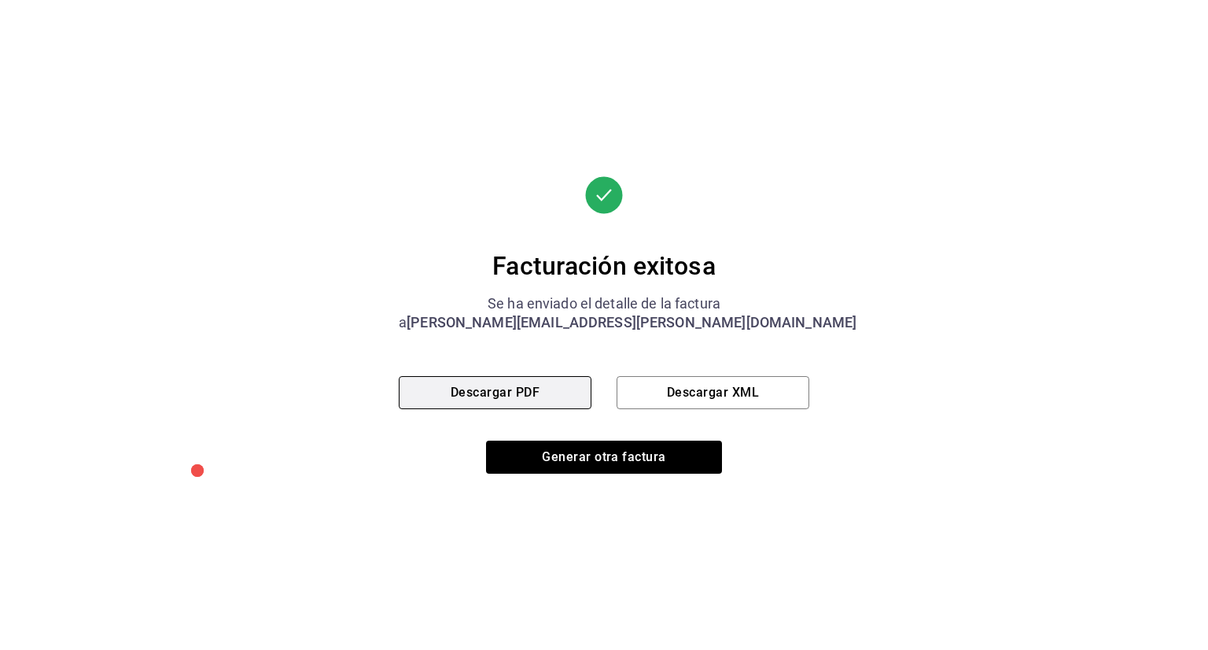
click at [544, 399] on button "Descargar PDF" at bounding box center [495, 392] width 193 height 33
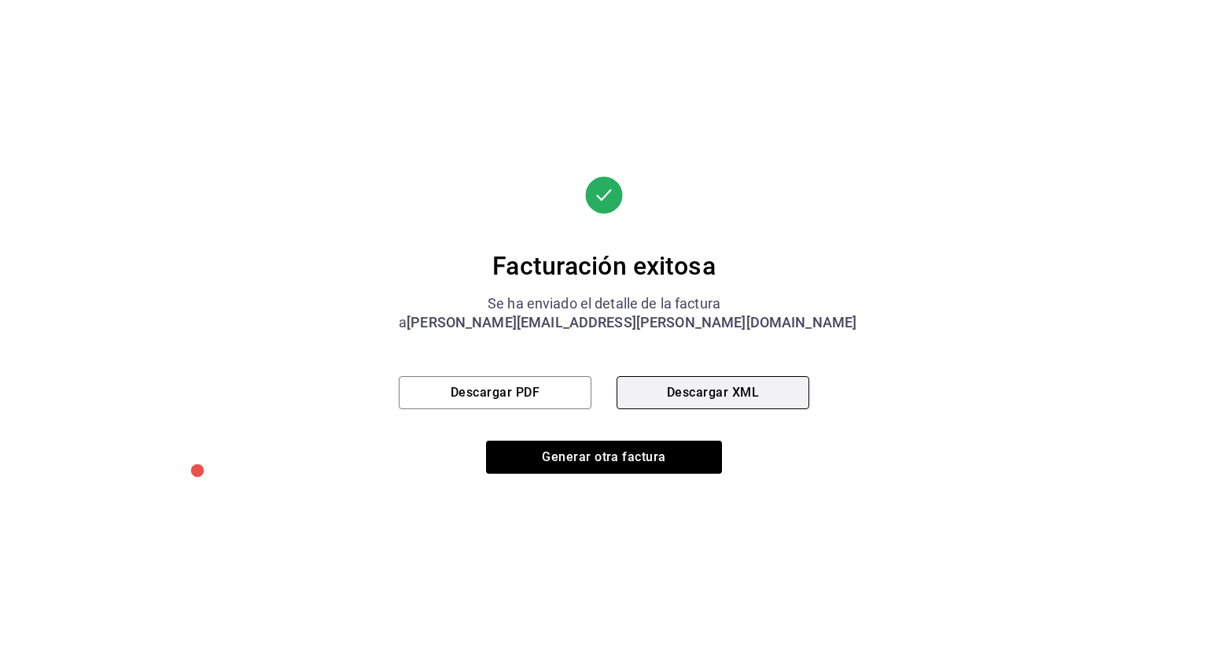
click at [717, 403] on button "Descargar XML" at bounding box center [713, 392] width 193 height 33
